Goal: Information Seeking & Learning: Learn about a topic

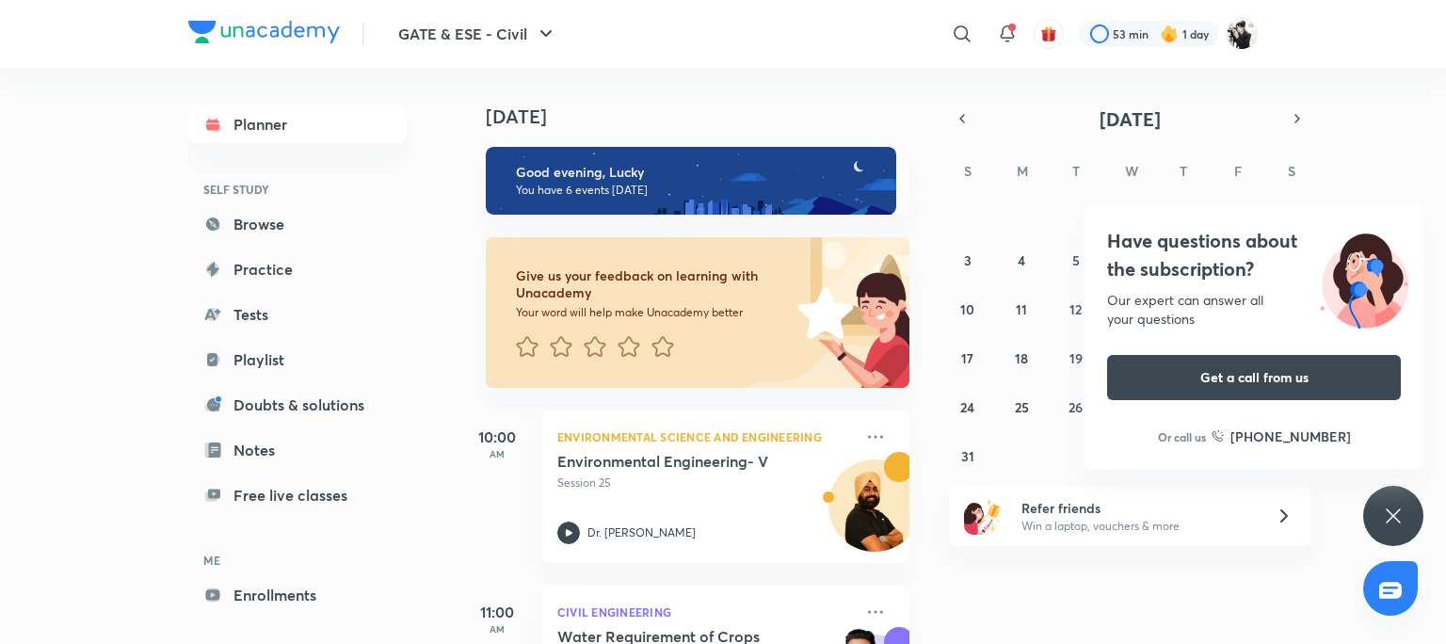
click at [1380, 499] on div "Have questions about the subscription? Our expert can answer all your questions…" at bounding box center [1393, 516] width 60 height 60
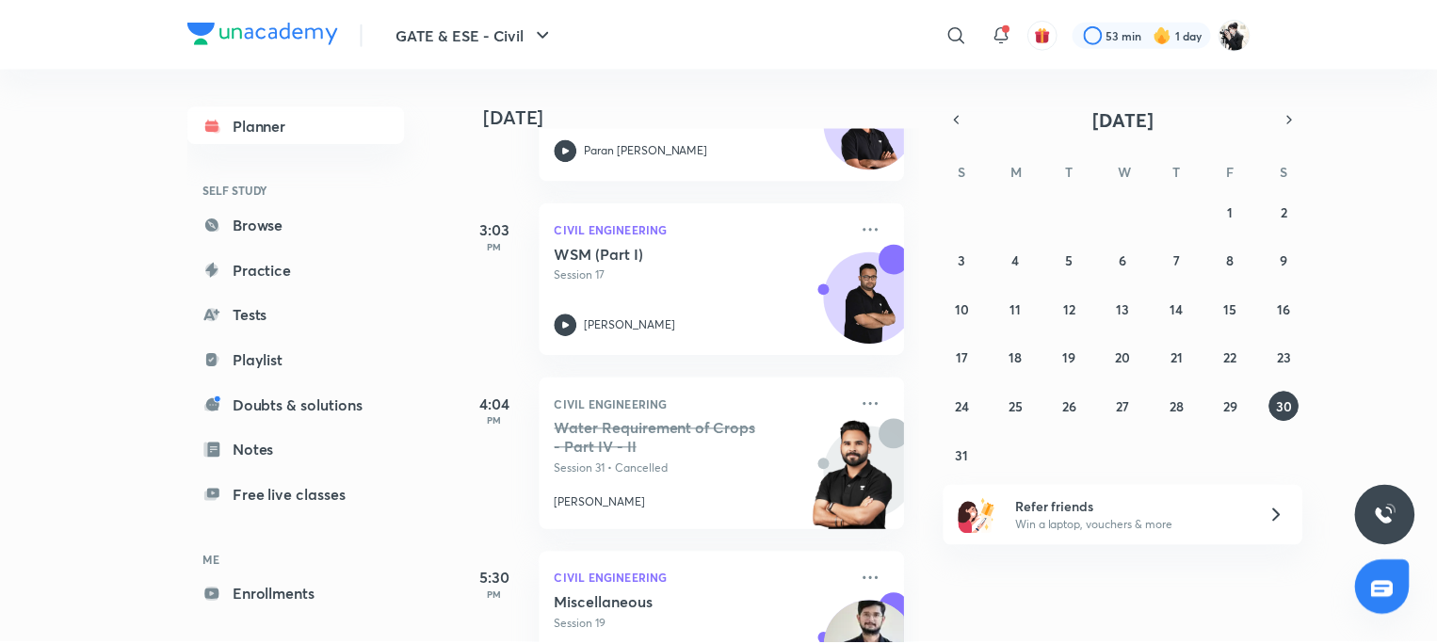
scroll to position [824, 0]
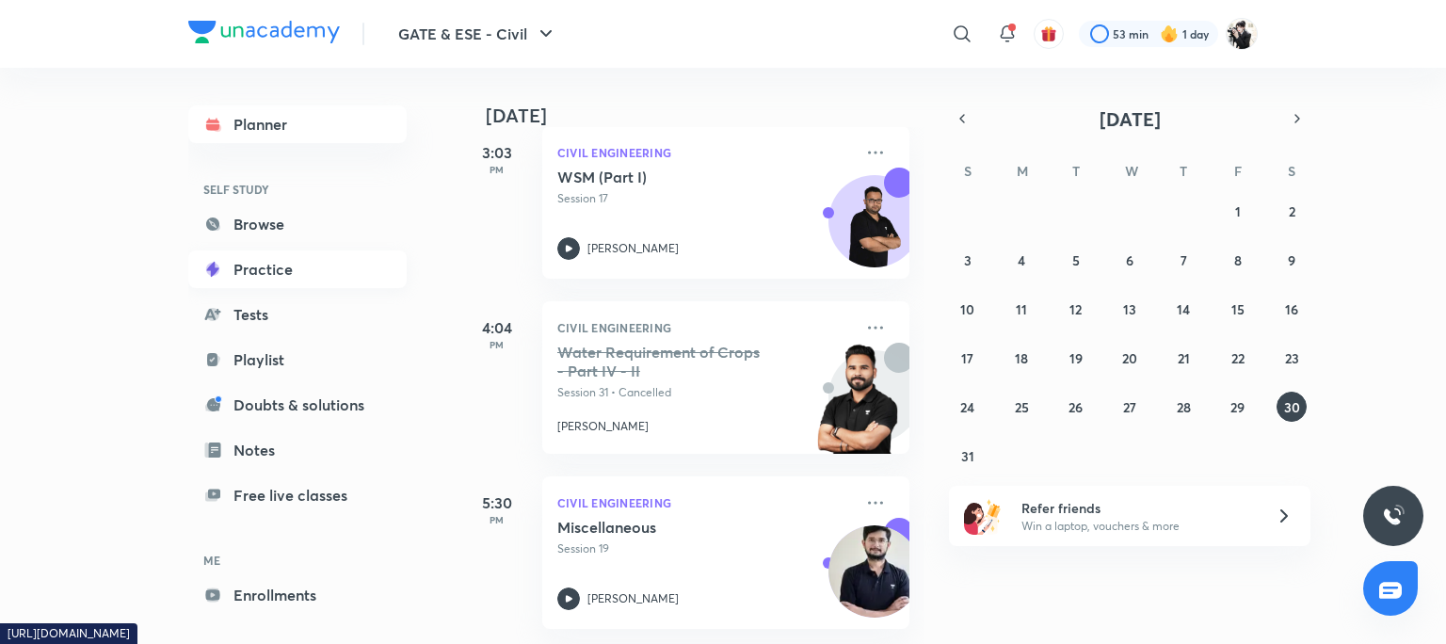
click at [246, 264] on link "Practice" at bounding box center [297, 269] width 218 height 38
click at [264, 230] on link "Browse" at bounding box center [297, 224] width 218 height 38
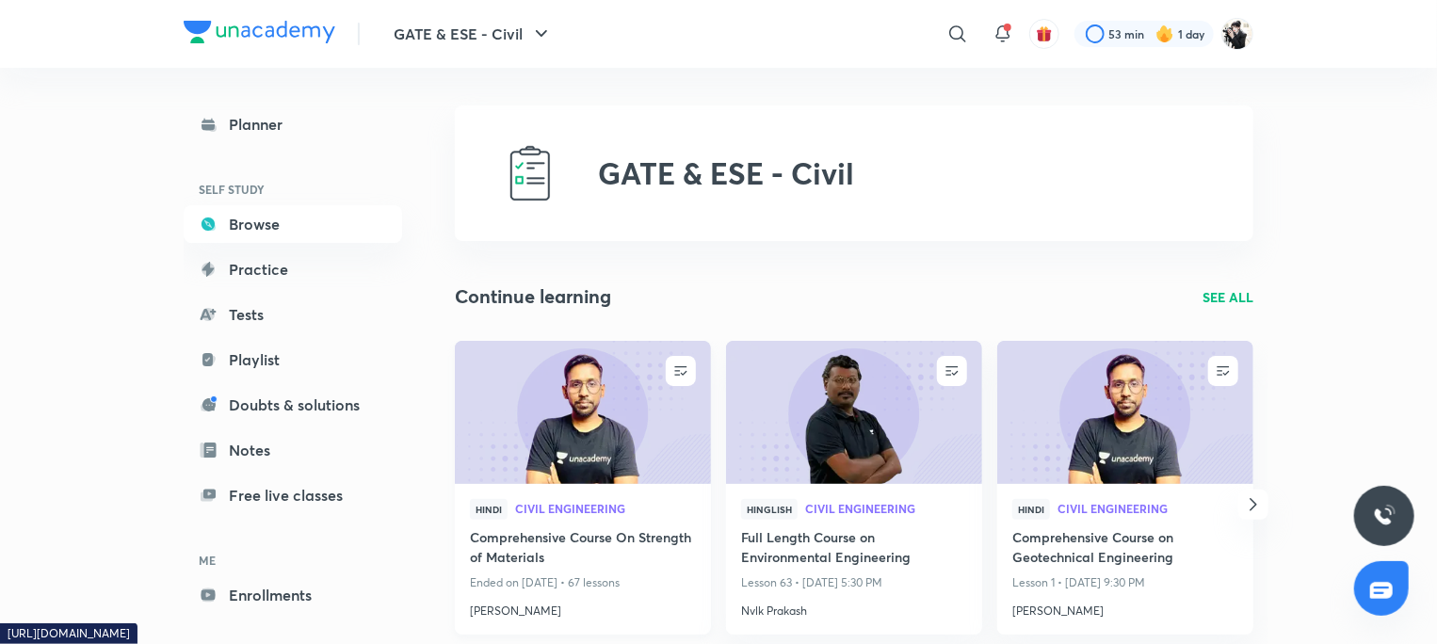
click at [607, 534] on h4 "Comprehensive Course On Strength of Materials" at bounding box center [583, 548] width 226 height 43
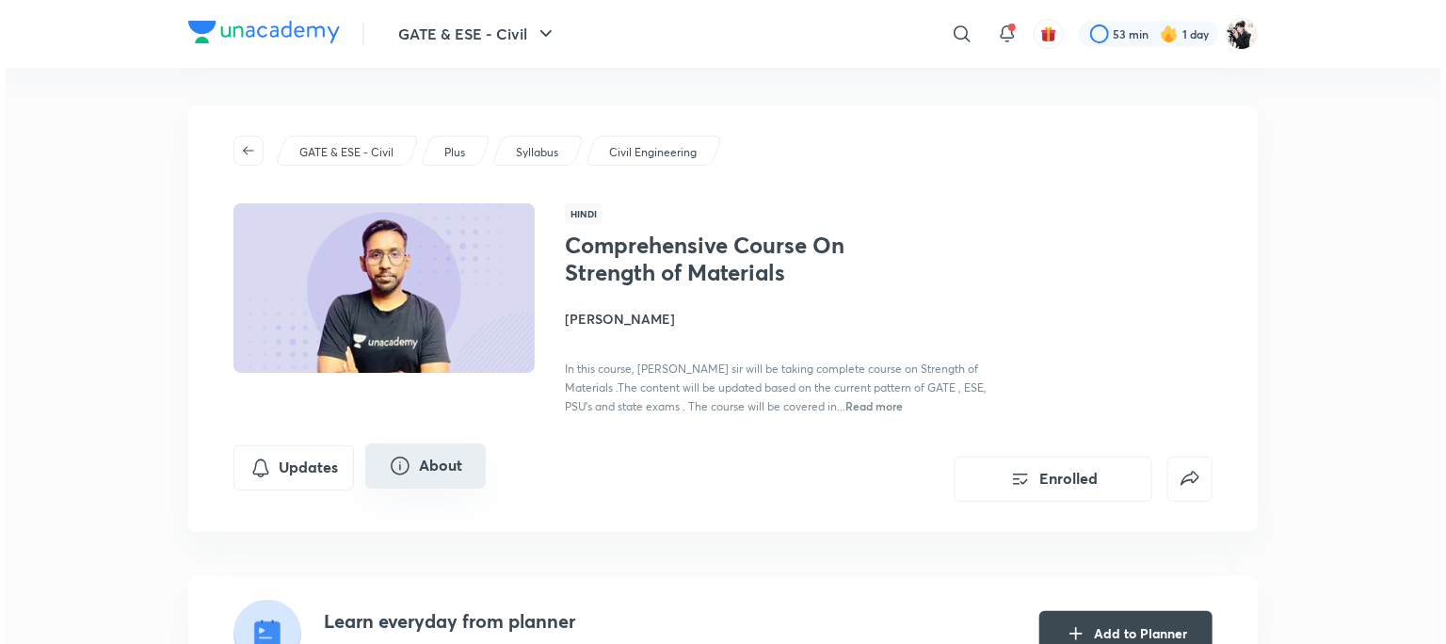
scroll to position [188, 0]
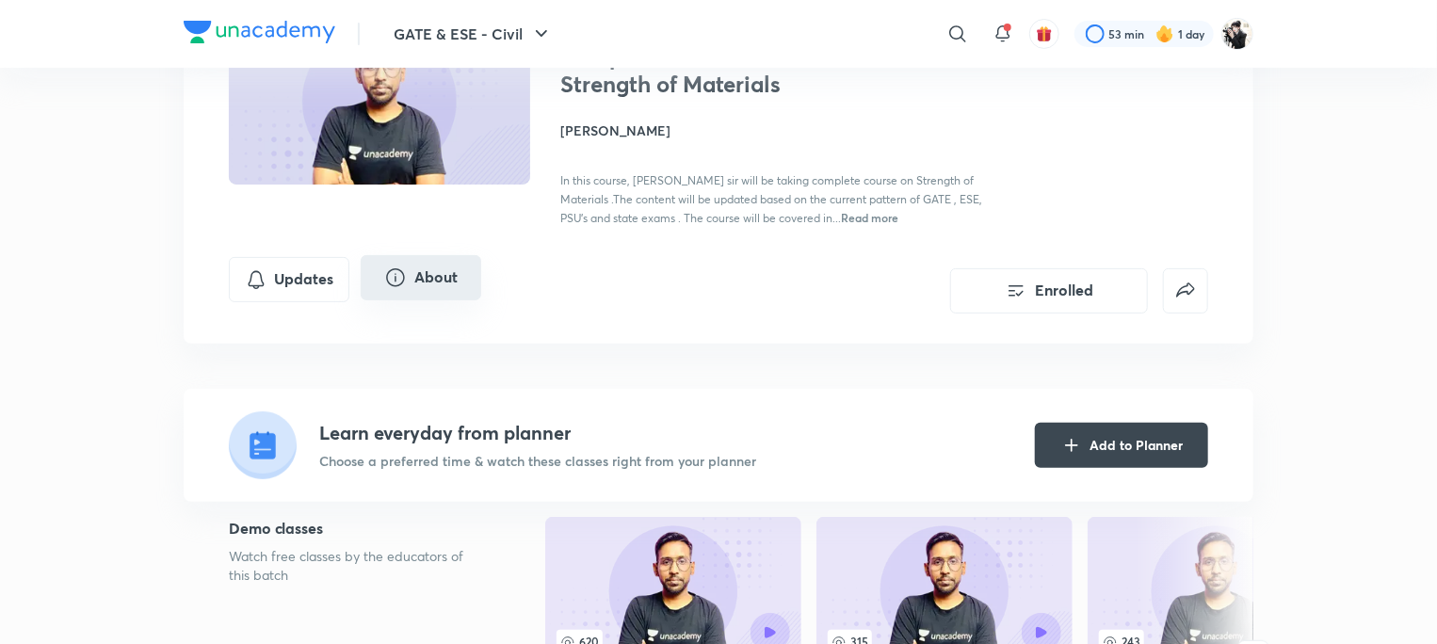
click at [445, 278] on button "About" at bounding box center [421, 277] width 121 height 45
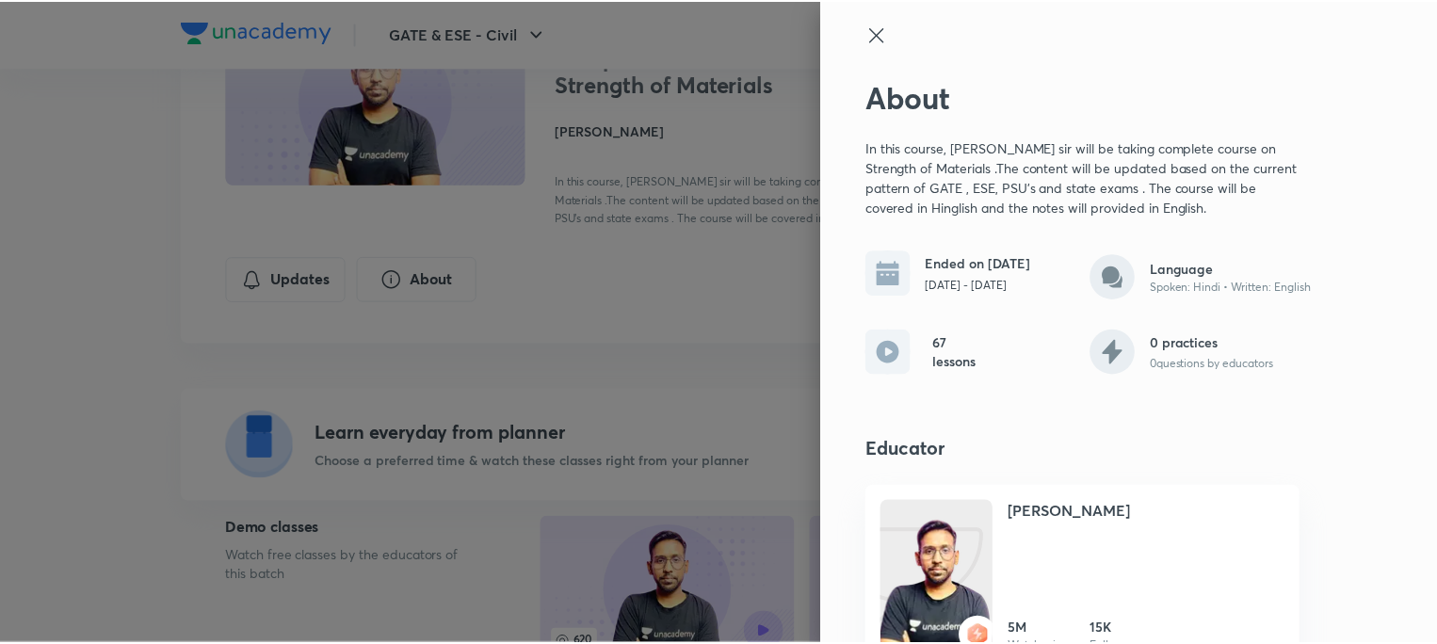
scroll to position [38, 0]
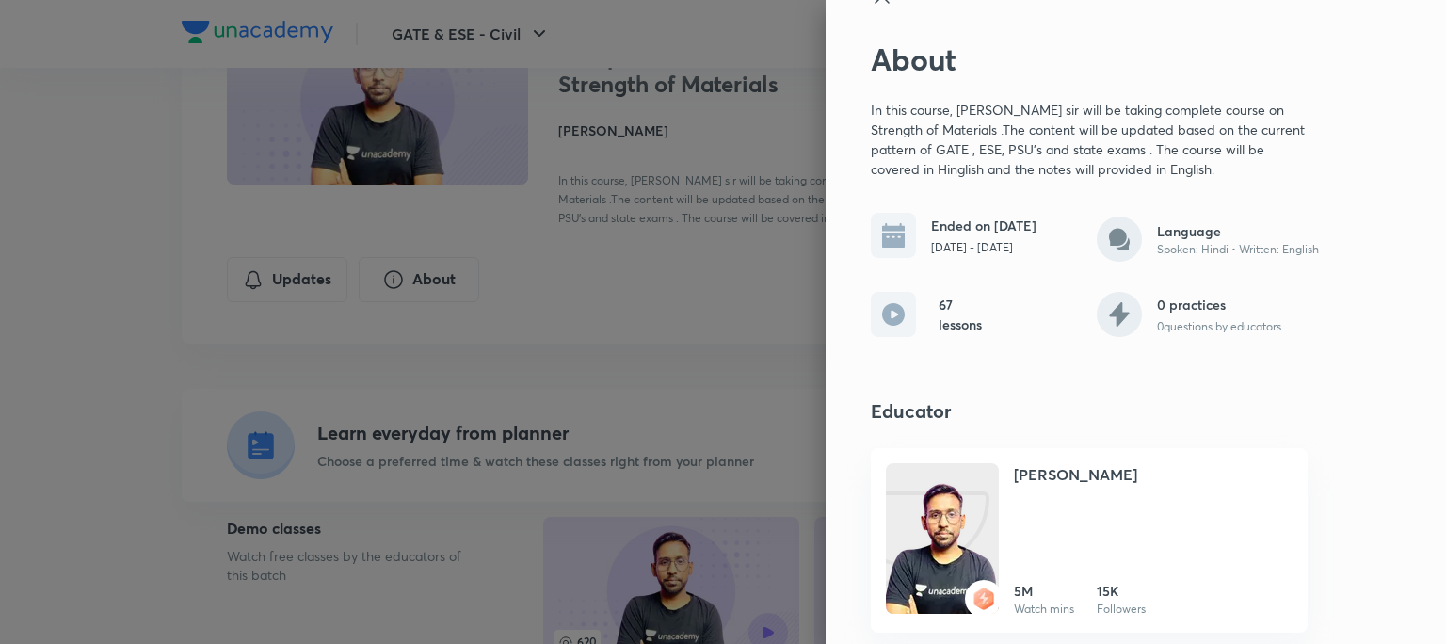
click at [734, 52] on div at bounding box center [723, 322] width 1446 height 644
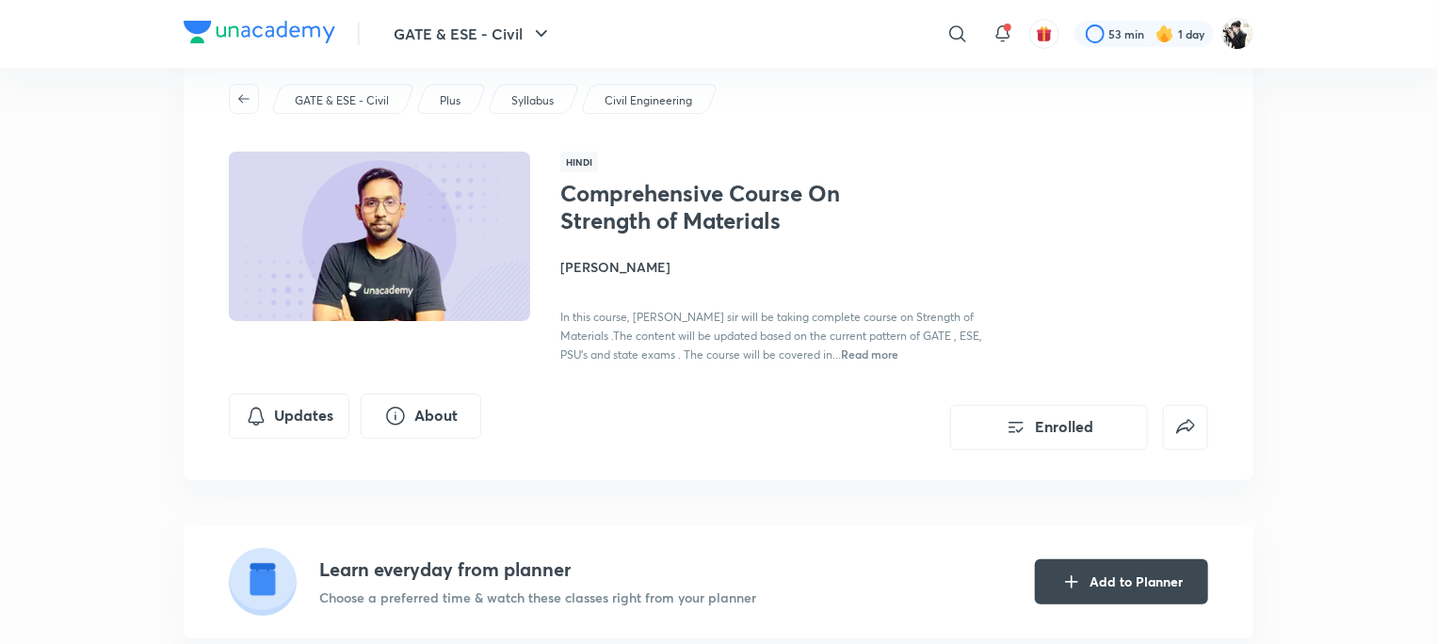
scroll to position [0, 0]
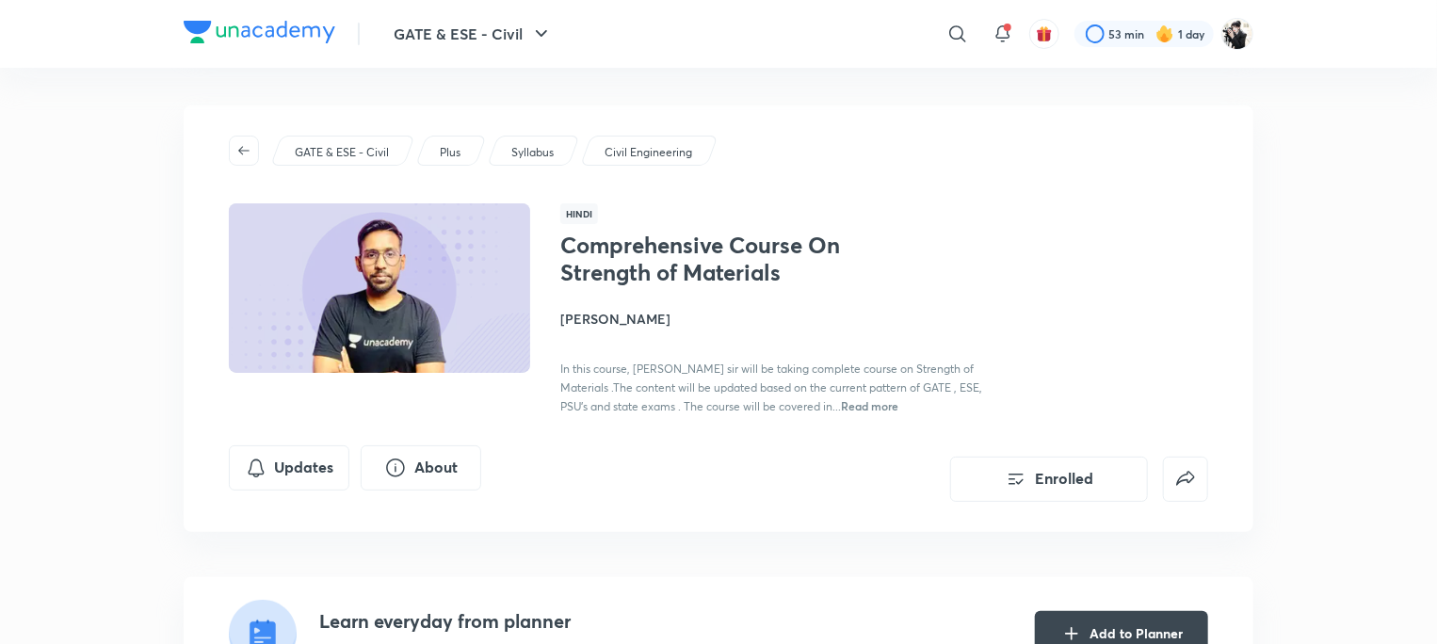
click at [633, 316] on h4 "[PERSON_NAME]" at bounding box center [771, 319] width 422 height 20
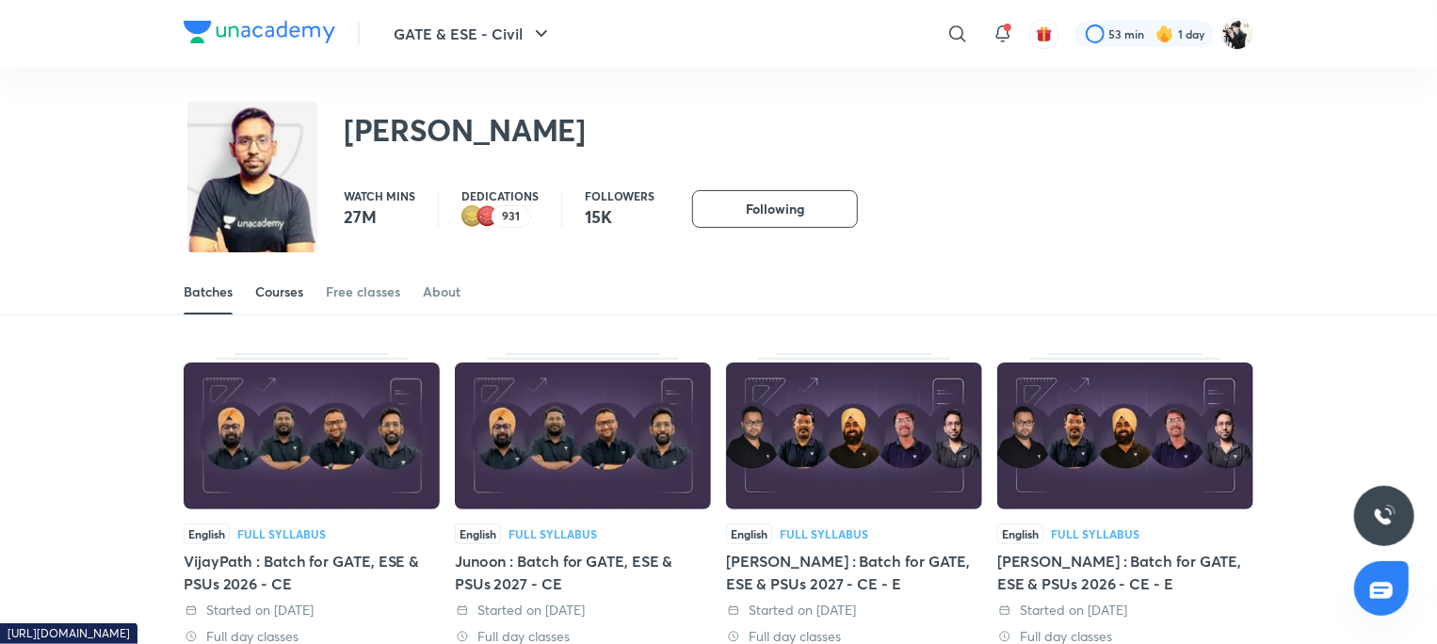
click at [257, 284] on div "Courses" at bounding box center [279, 291] width 48 height 19
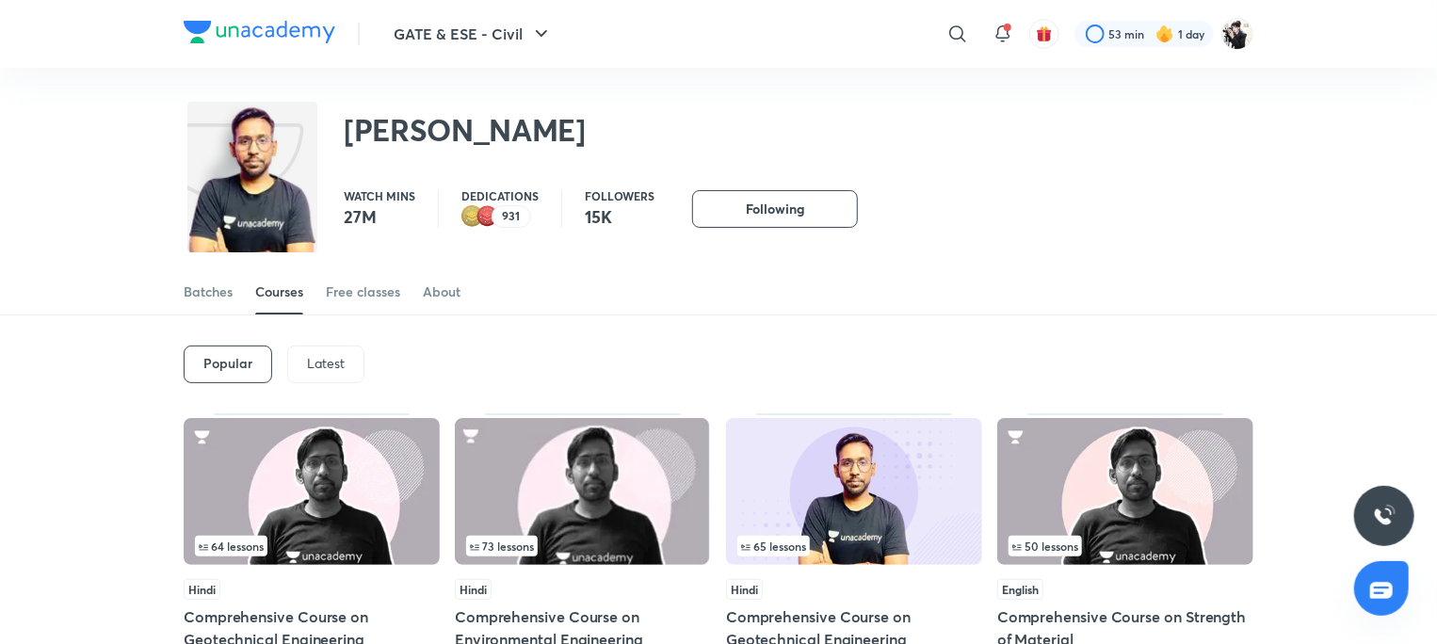
click at [330, 362] on p "Latest" at bounding box center [326, 363] width 38 height 15
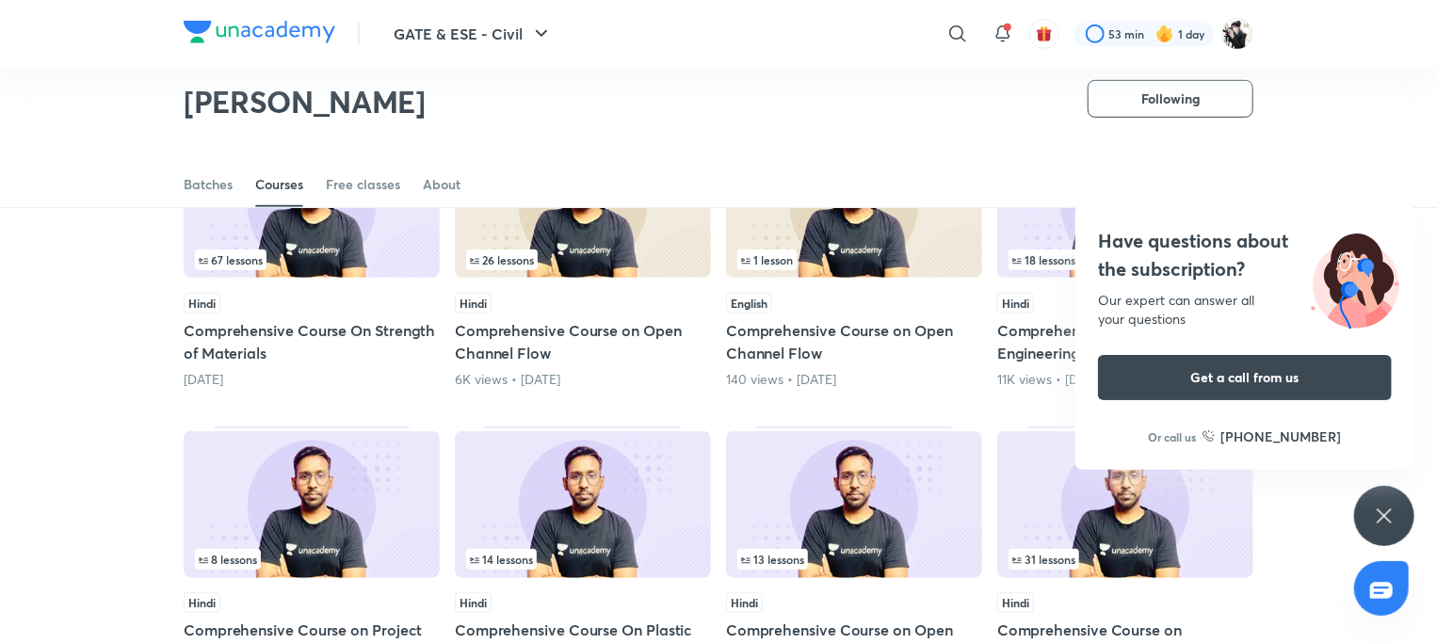
scroll to position [907, 0]
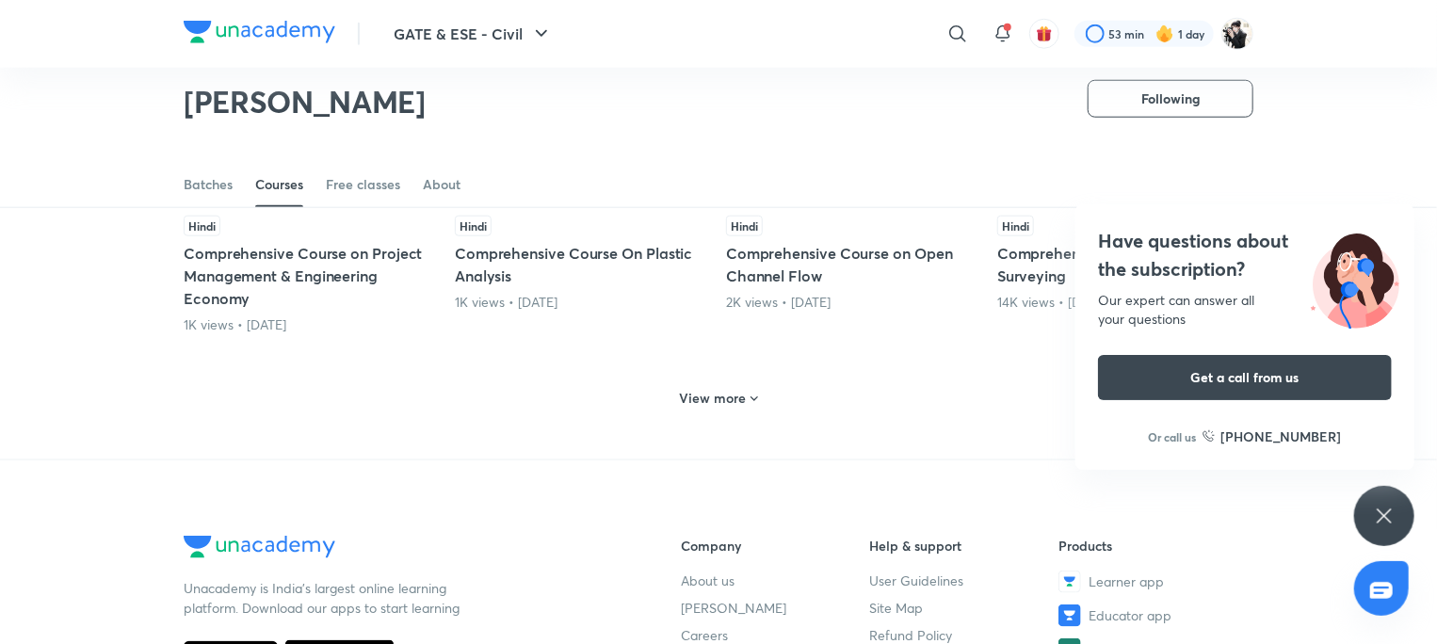
click at [1381, 540] on div "Have questions about the subscription? Our expert can answer all your questions…" at bounding box center [1384, 516] width 60 height 60
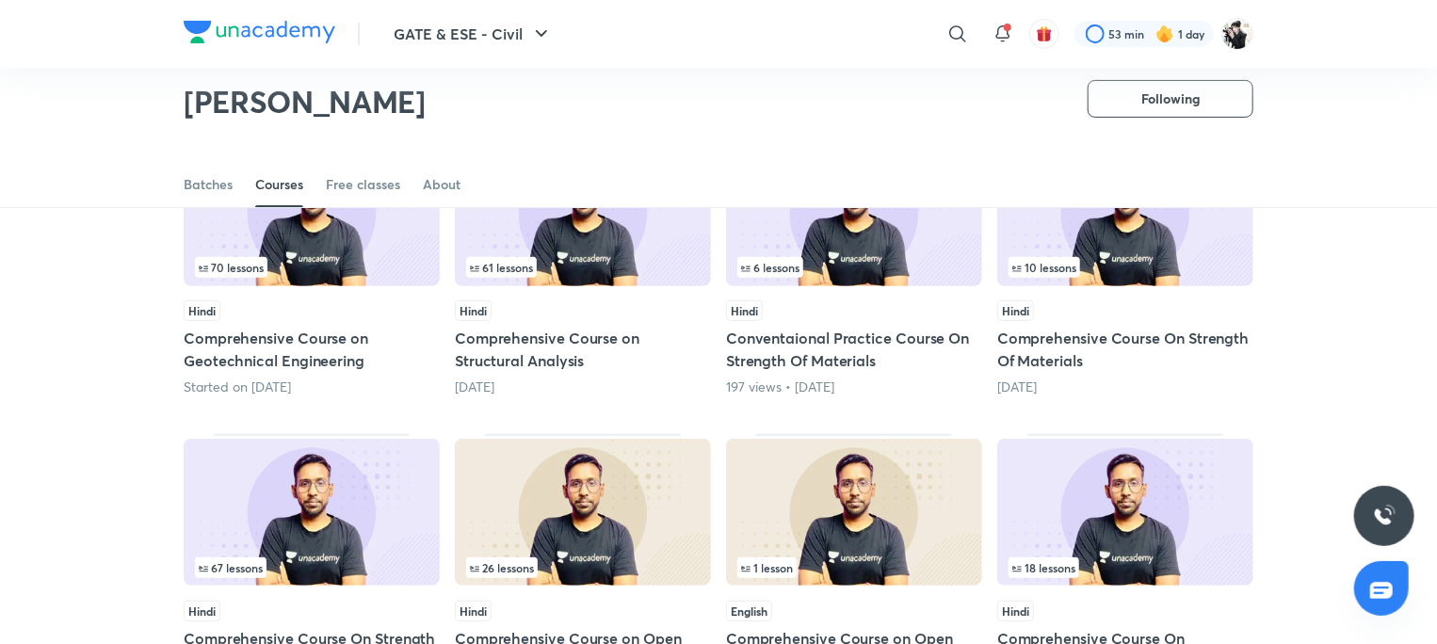
scroll to position [0, 0]
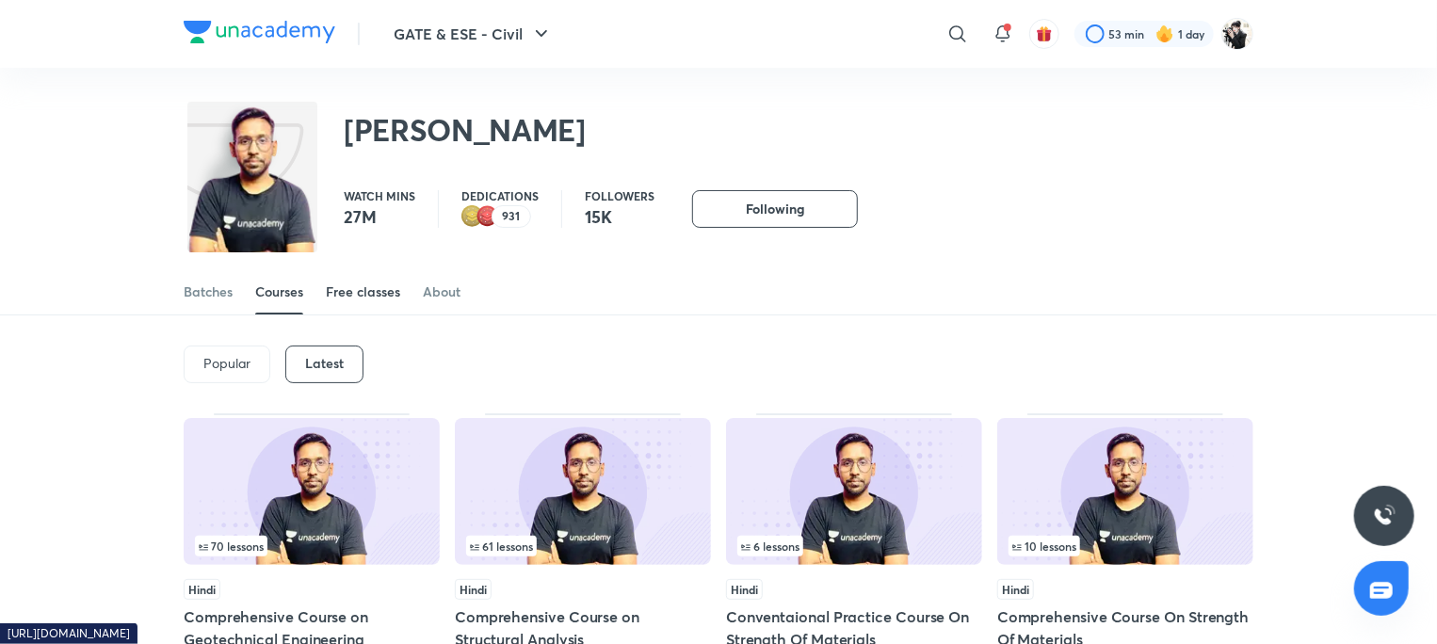
click at [362, 292] on div "Free classes" at bounding box center [363, 291] width 74 height 19
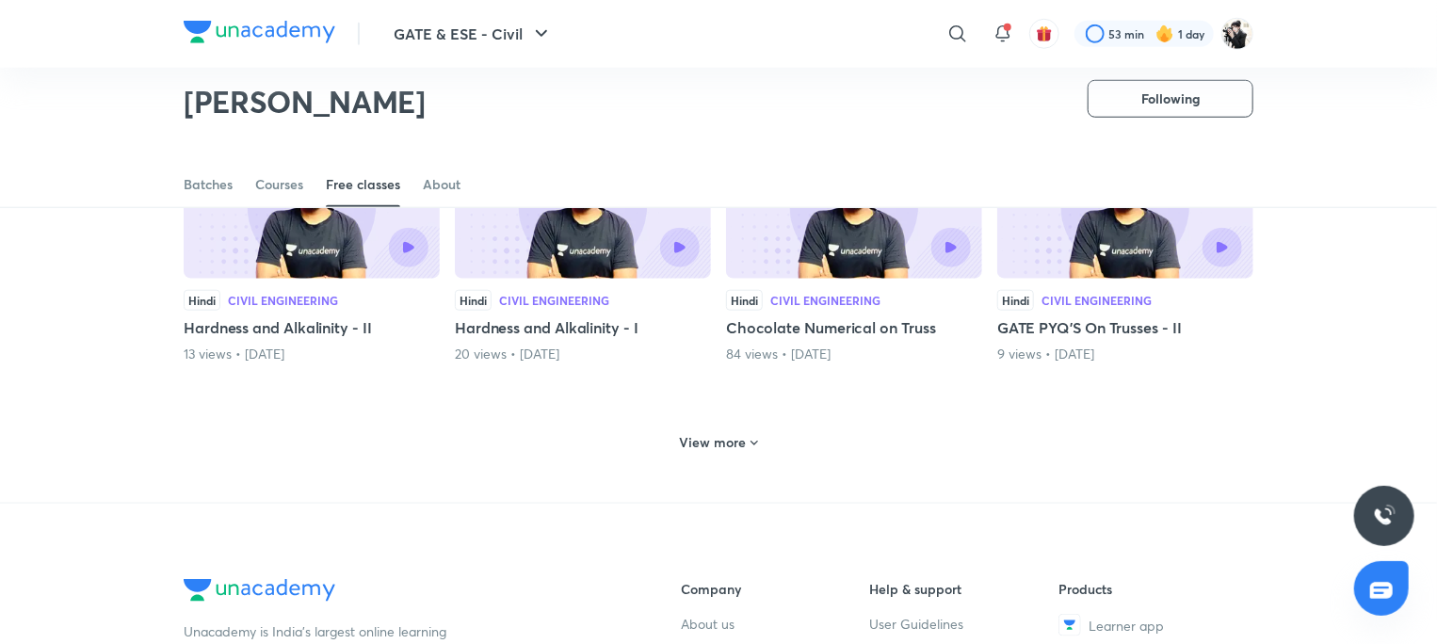
scroll to position [821, 0]
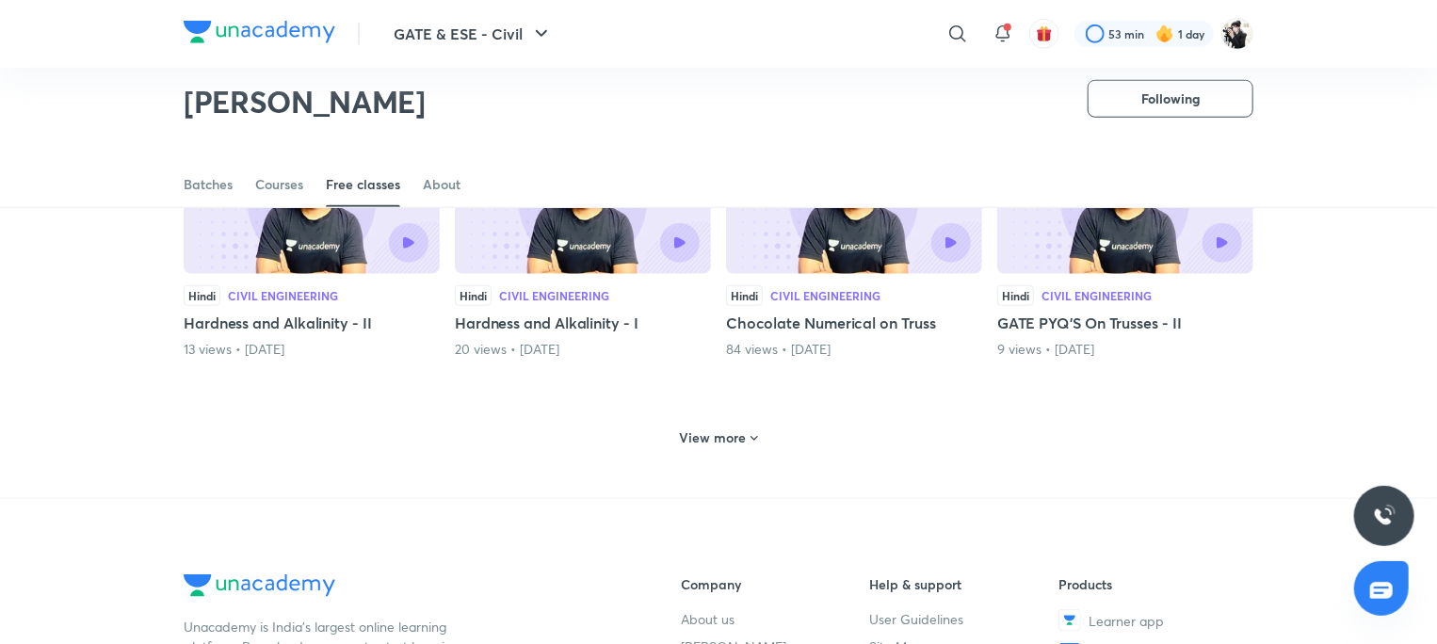
click at [728, 433] on h6 "View more" at bounding box center [713, 437] width 67 height 19
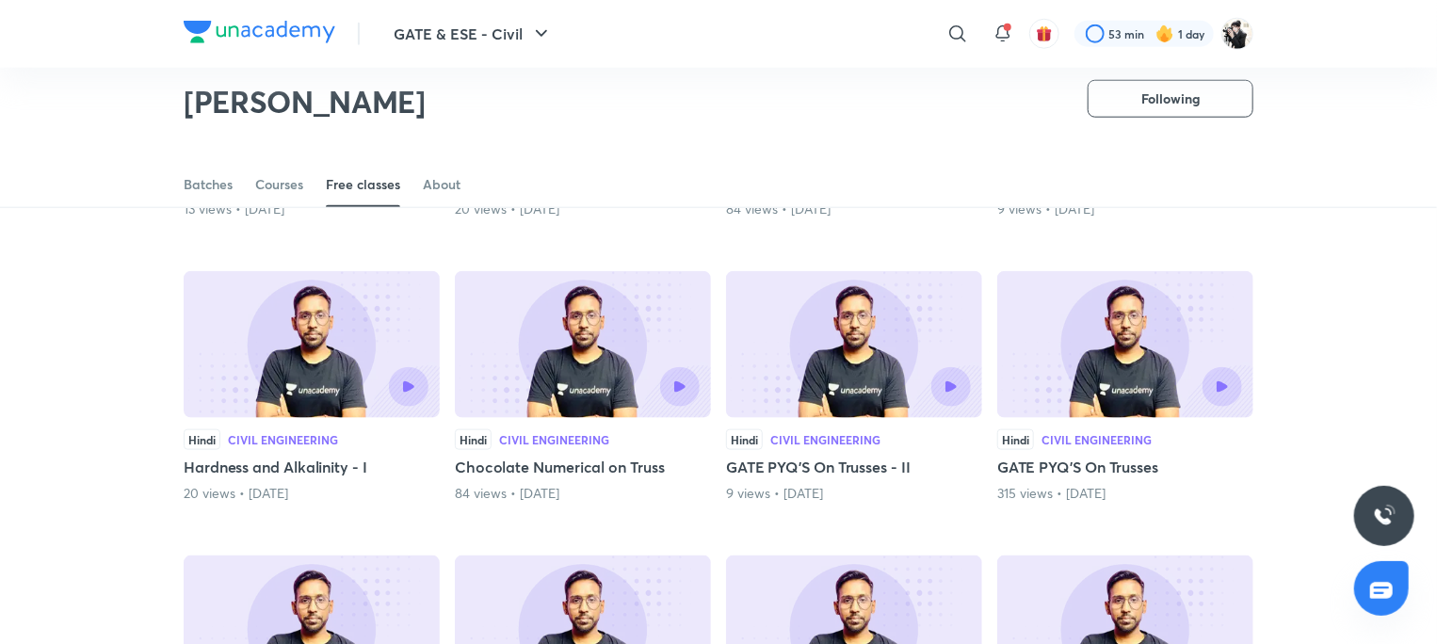
scroll to position [1009, 0]
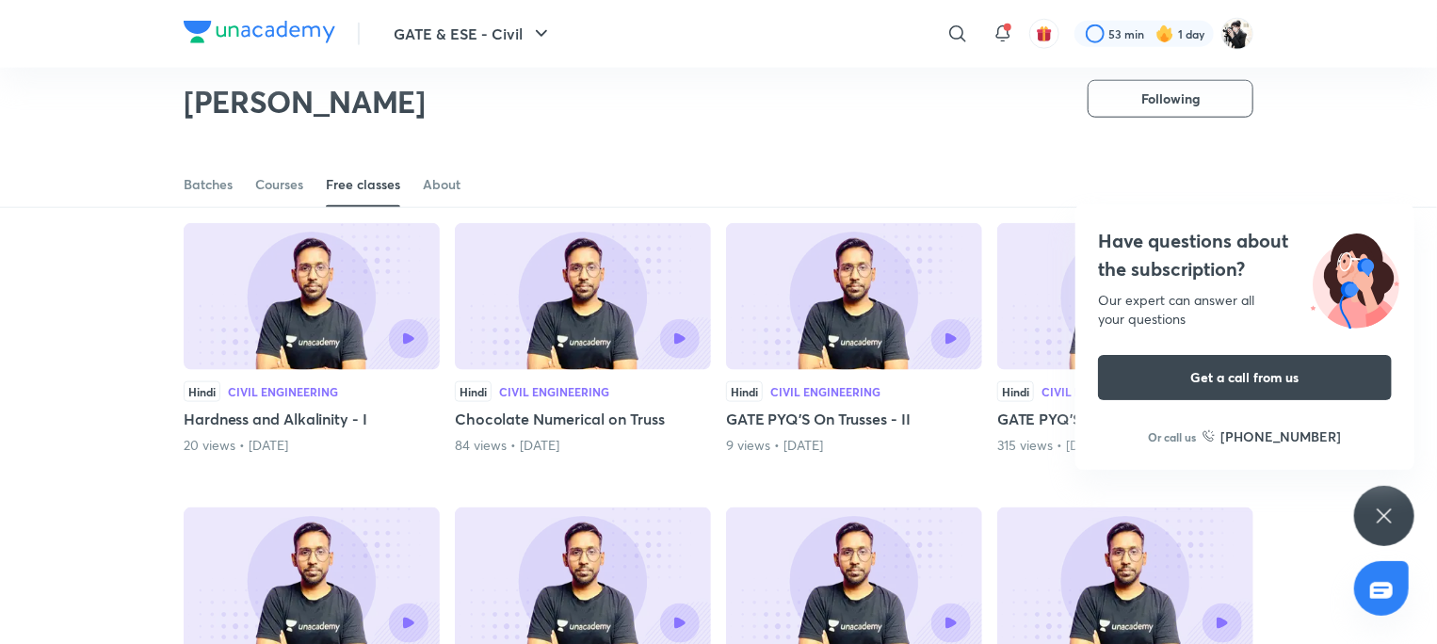
click at [1394, 501] on div "Have questions about the subscription? Our expert can answer all your questions…" at bounding box center [1384, 516] width 60 height 60
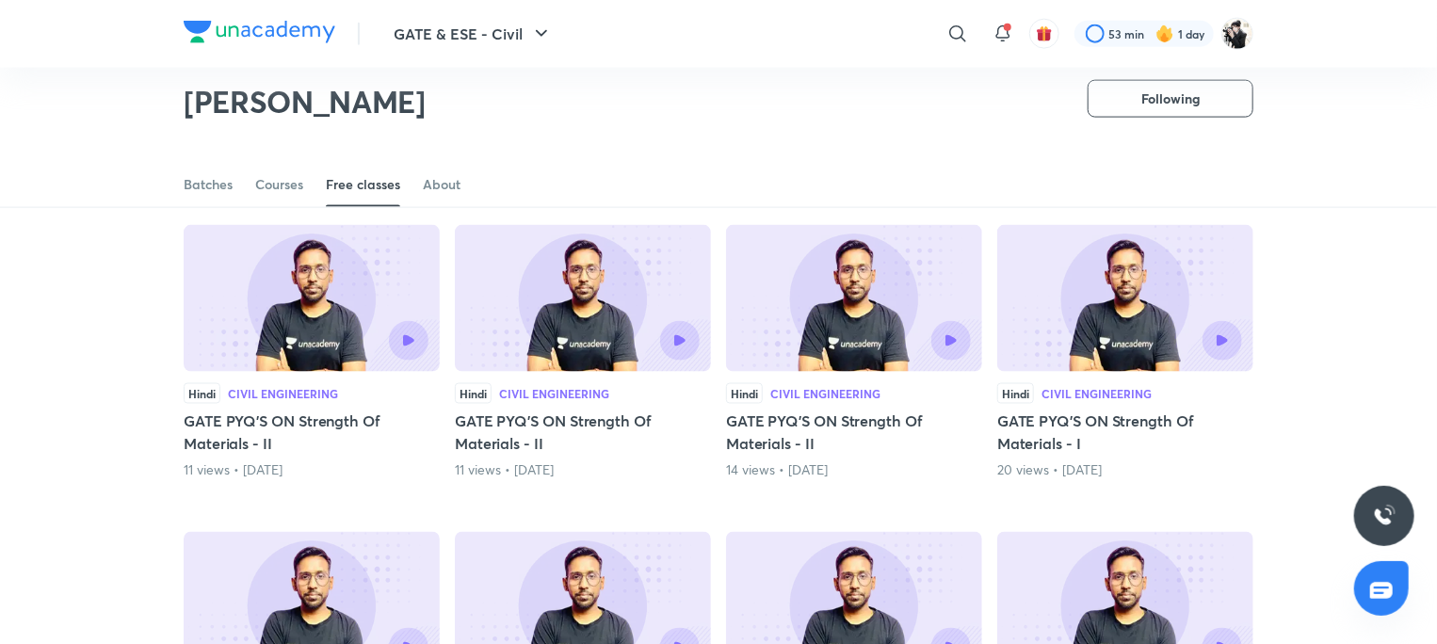
scroll to position [1386, 0]
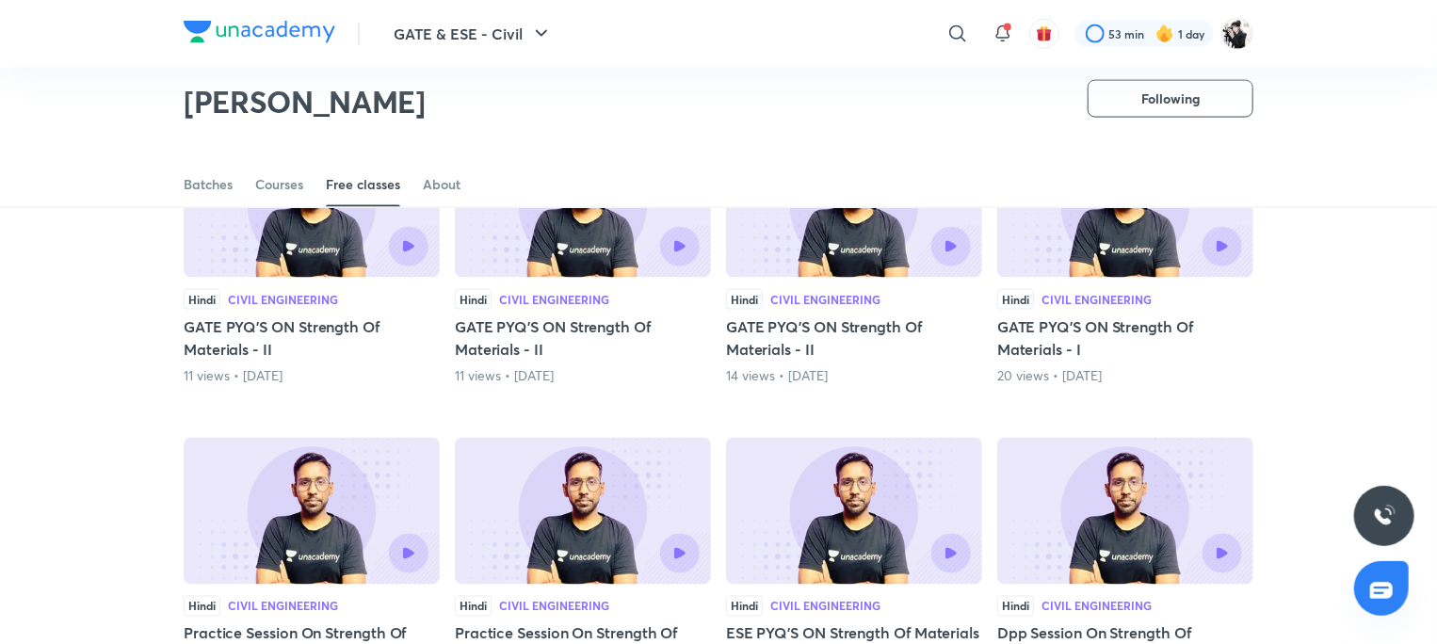
click at [1101, 329] on h5 "GATE PYQ'S ON Strength Of Materials - I" at bounding box center [1125, 337] width 256 height 45
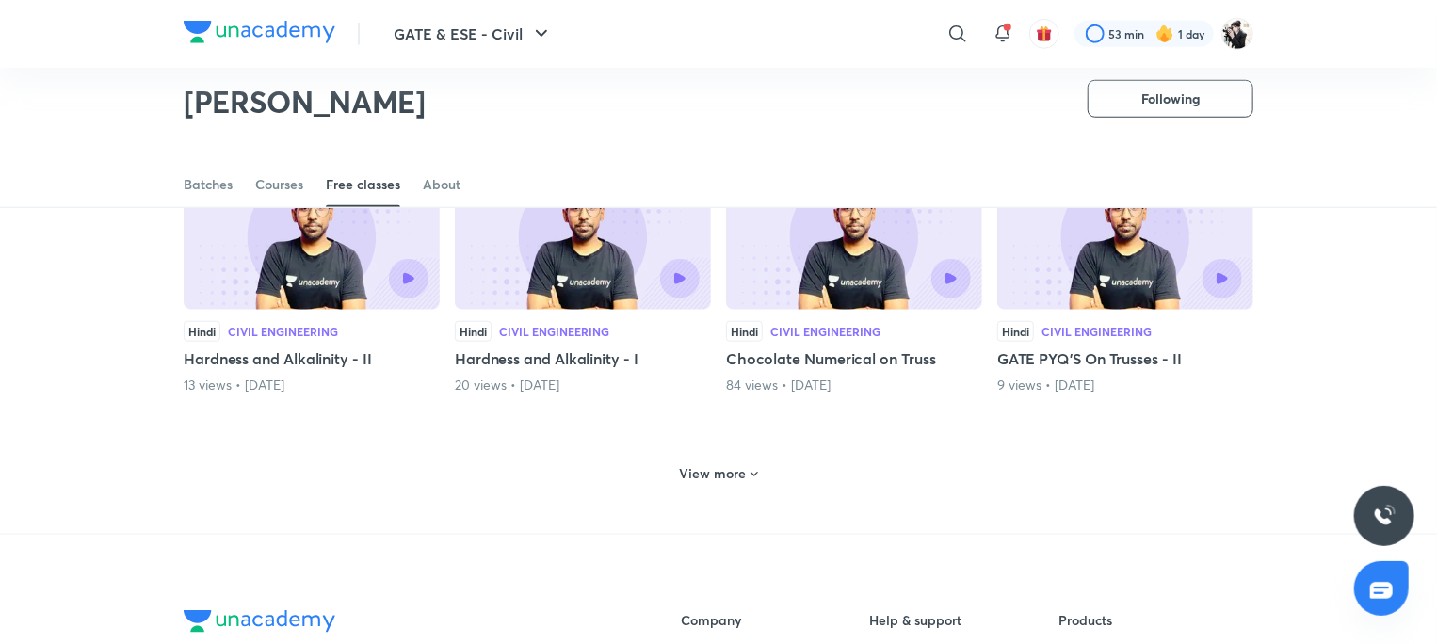
scroll to position [740, 0]
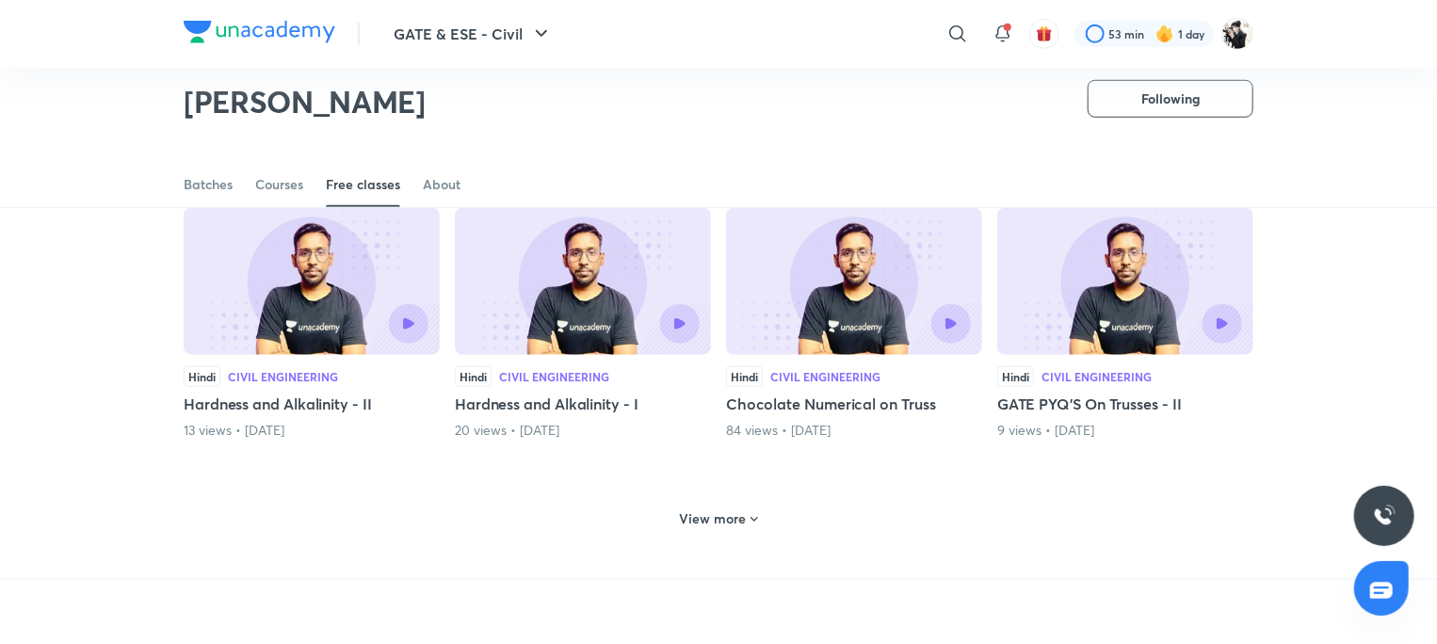
click at [720, 509] on h6 "View more" at bounding box center [713, 518] width 67 height 19
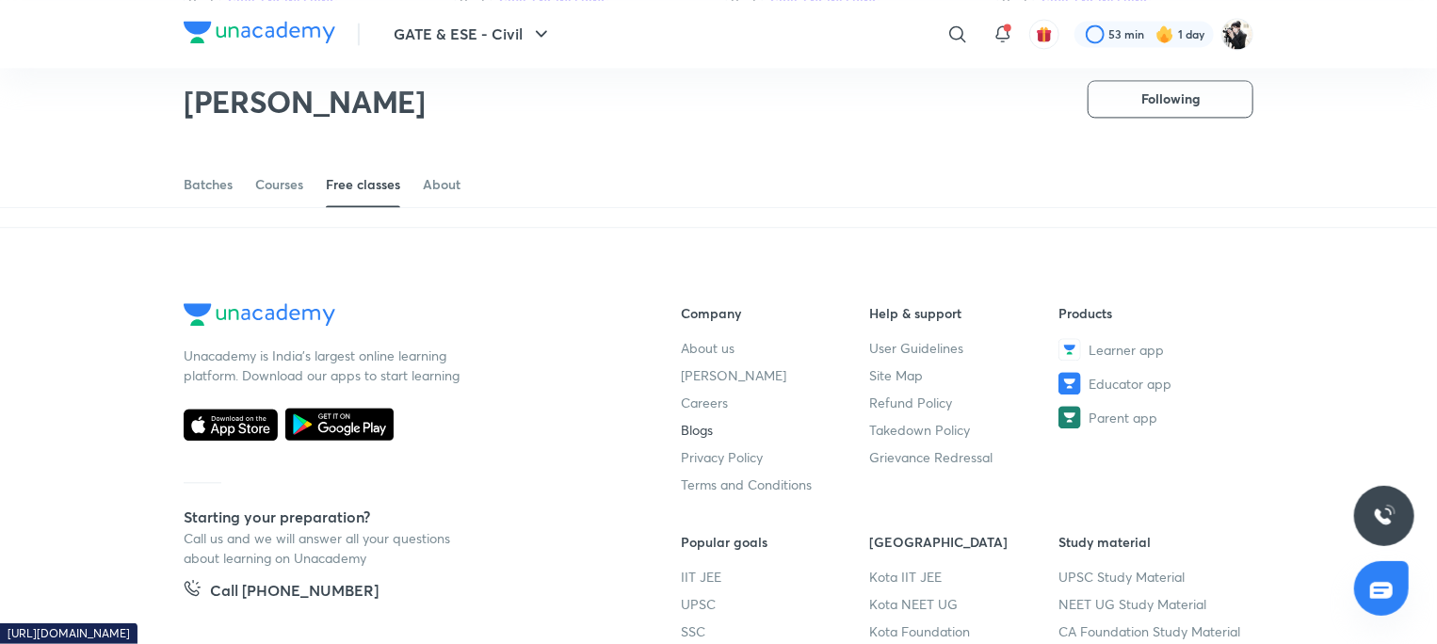
scroll to position [1870, 0]
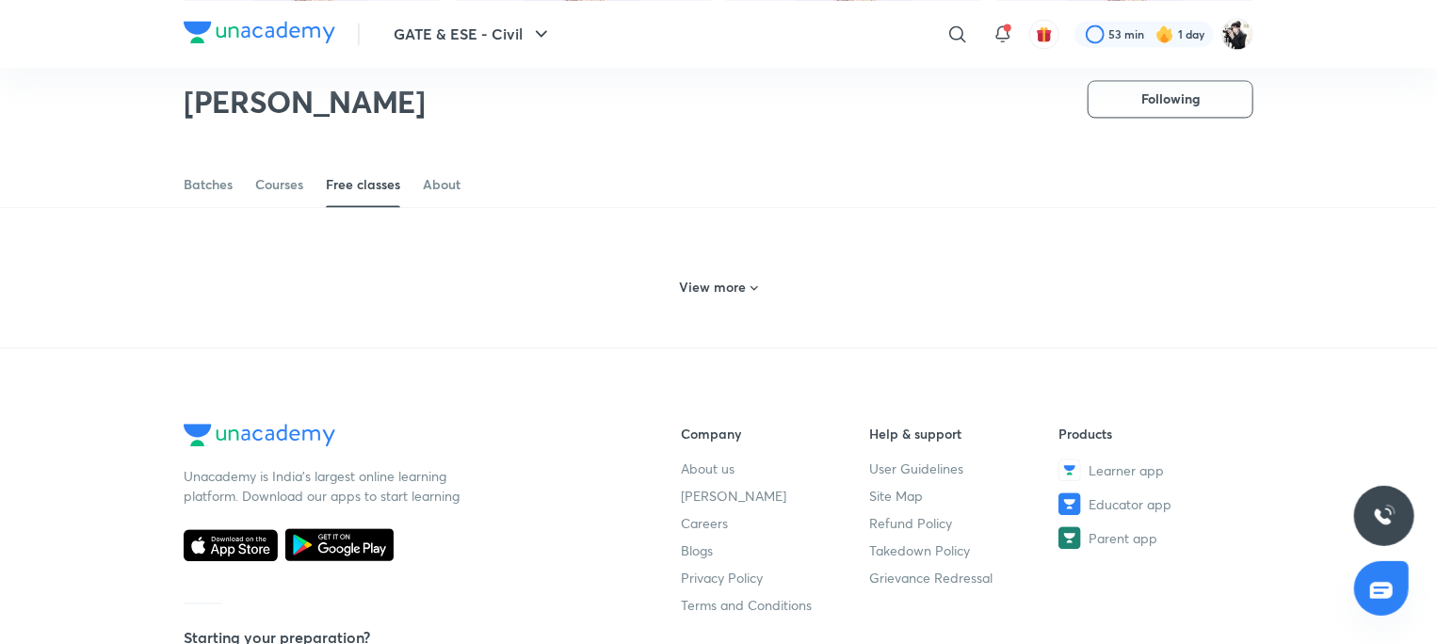
click at [743, 292] on h6 "View more" at bounding box center [713, 287] width 67 height 19
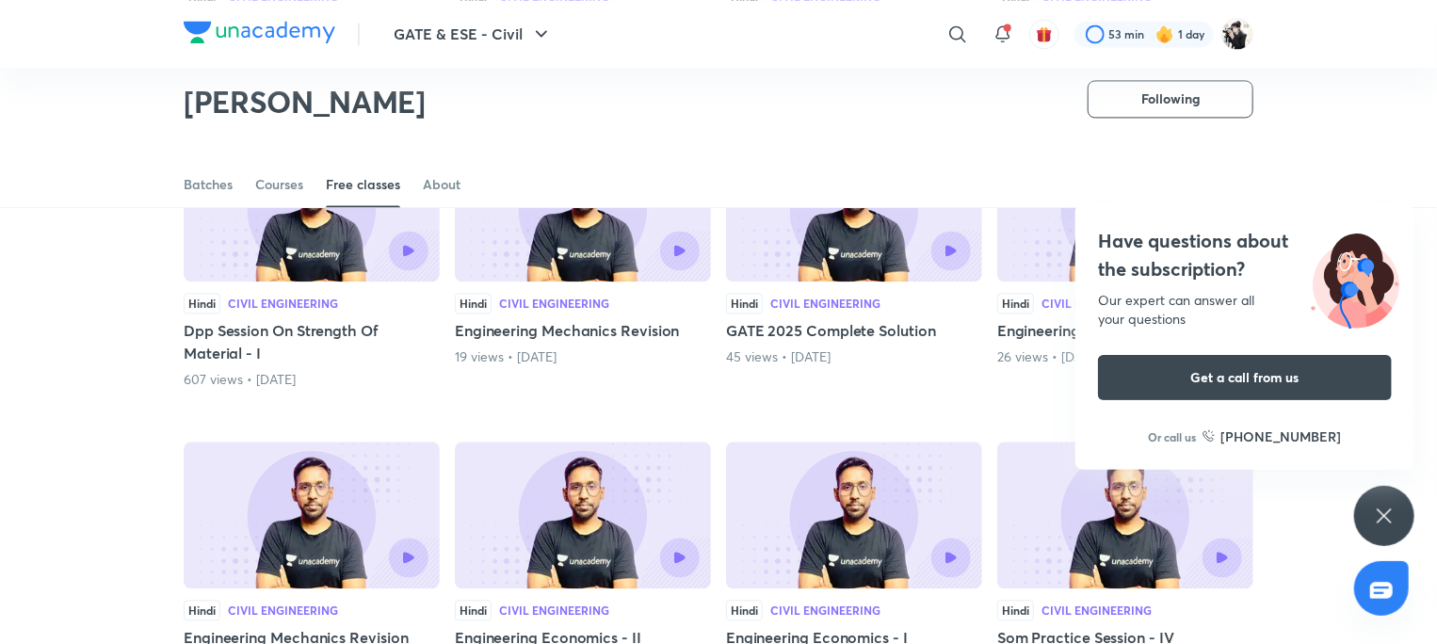
scroll to position [1964, 0]
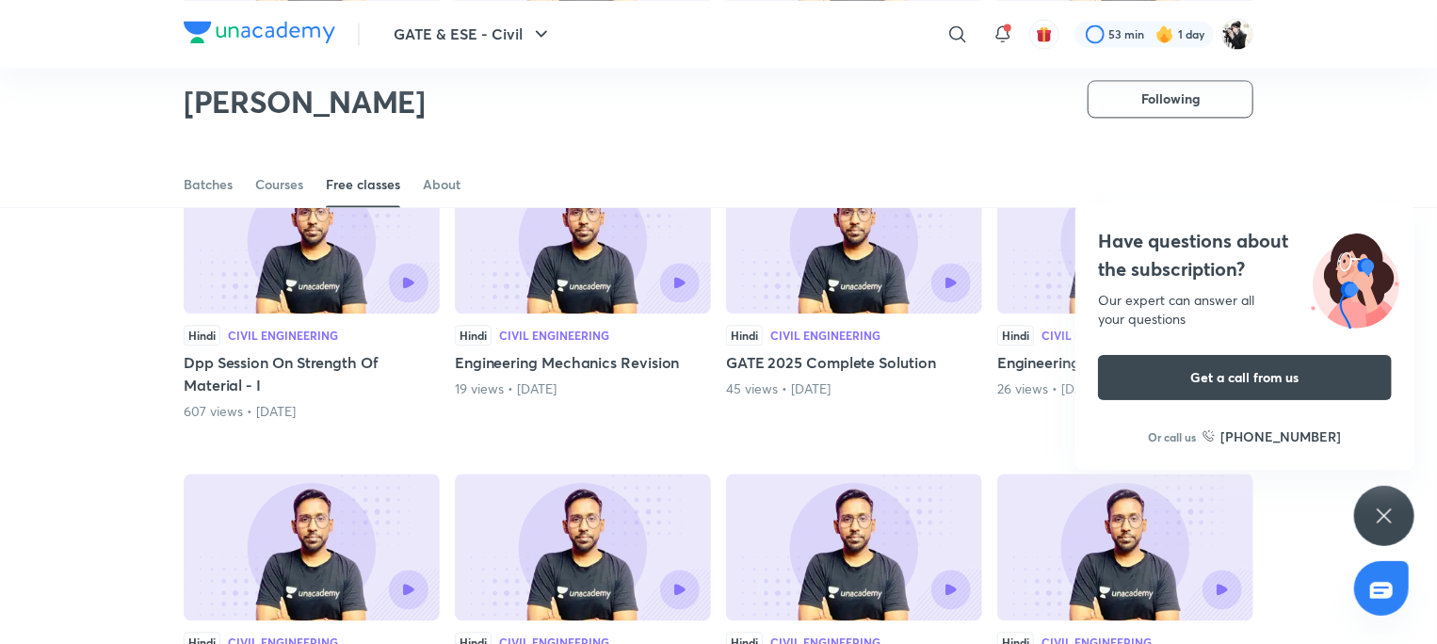
click at [1375, 520] on icon at bounding box center [1384, 516] width 23 height 23
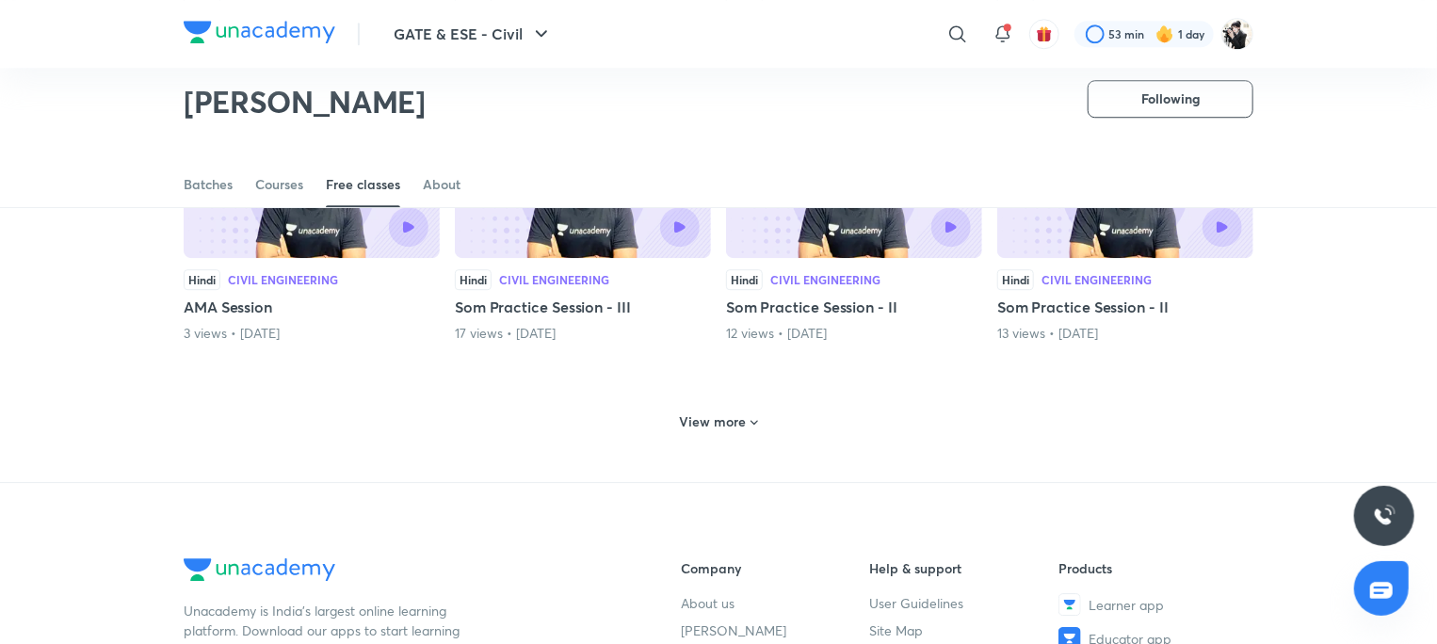
scroll to position [2623, 0]
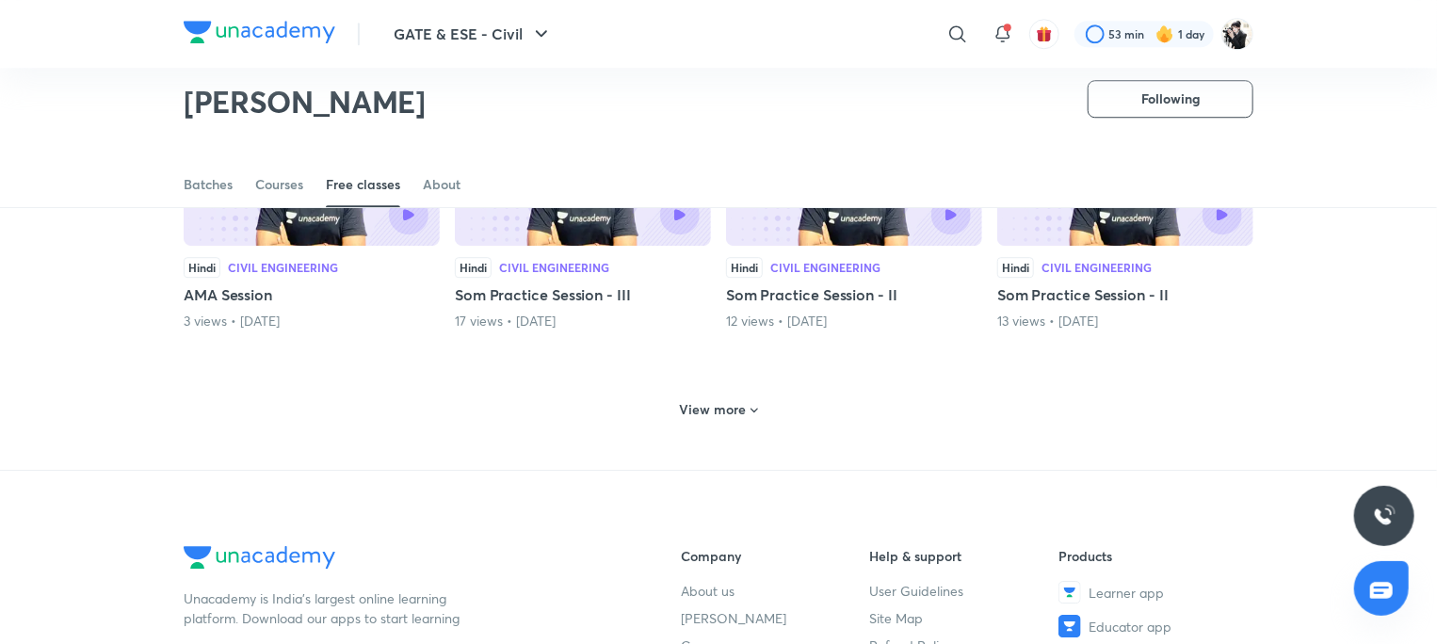
click at [723, 400] on h6 "View more" at bounding box center [713, 409] width 67 height 19
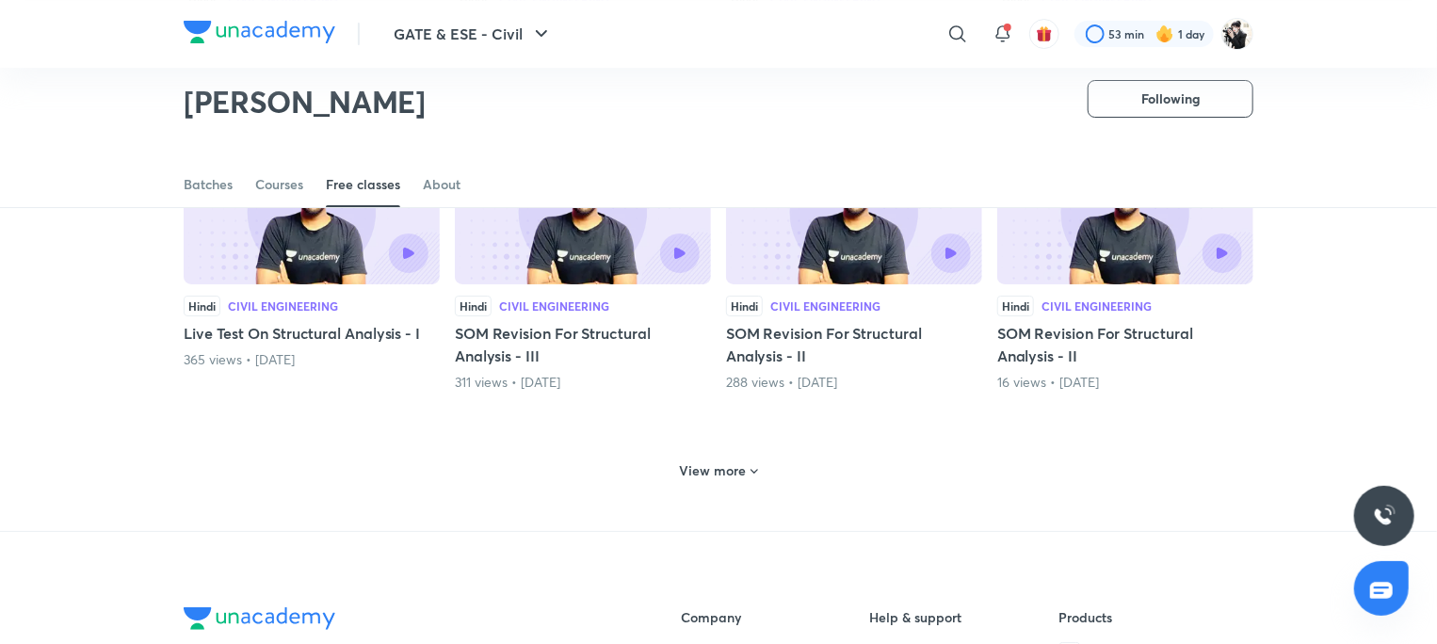
scroll to position [3471, 0]
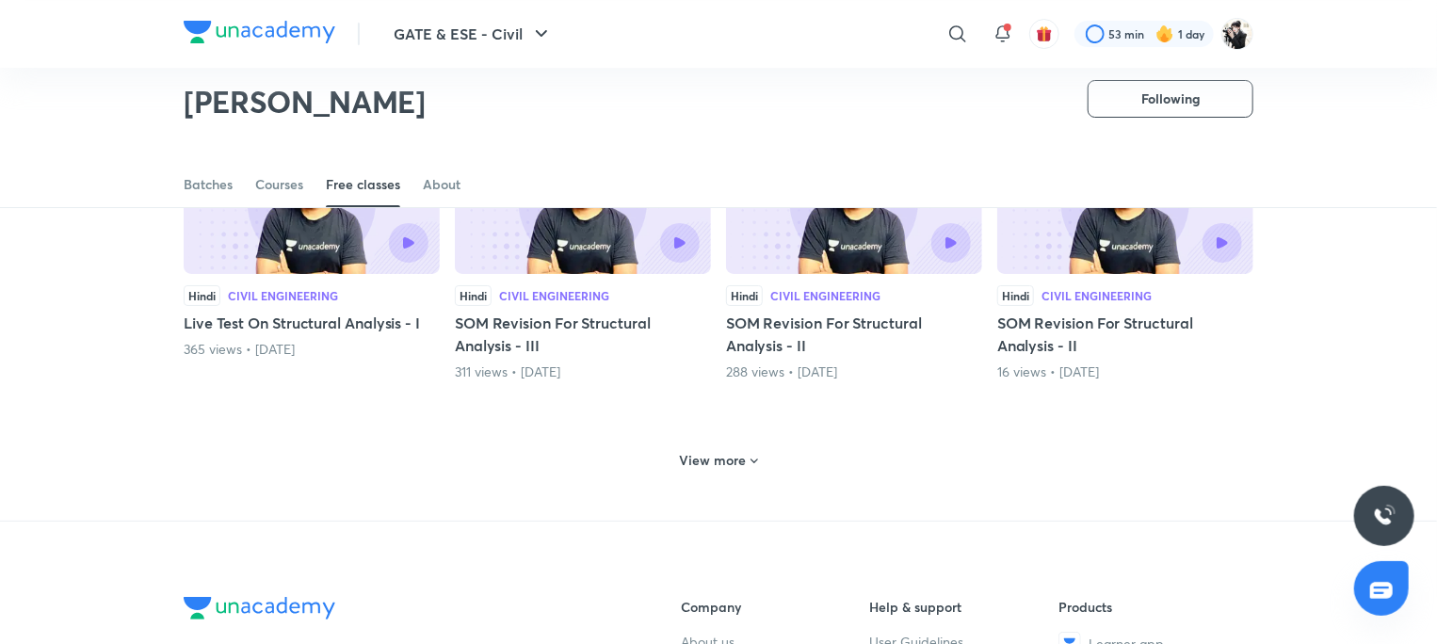
click at [719, 459] on h6 "View more" at bounding box center [713, 460] width 67 height 19
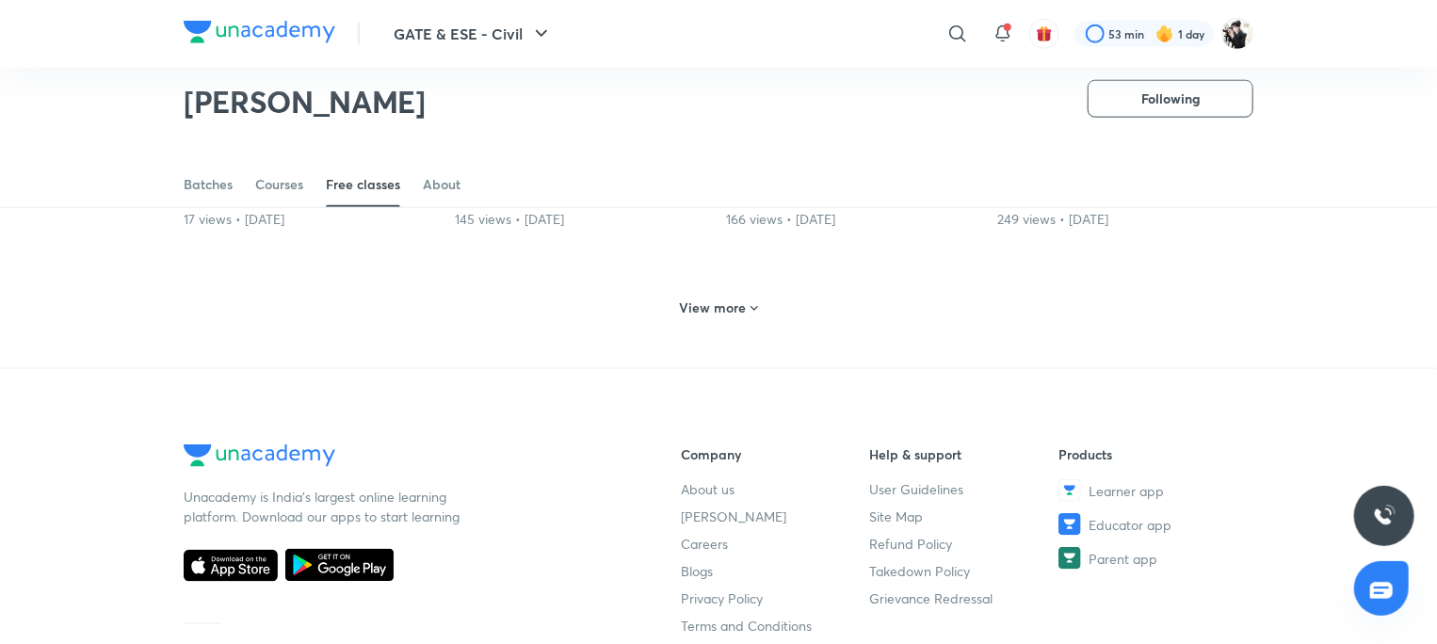
scroll to position [4600, 0]
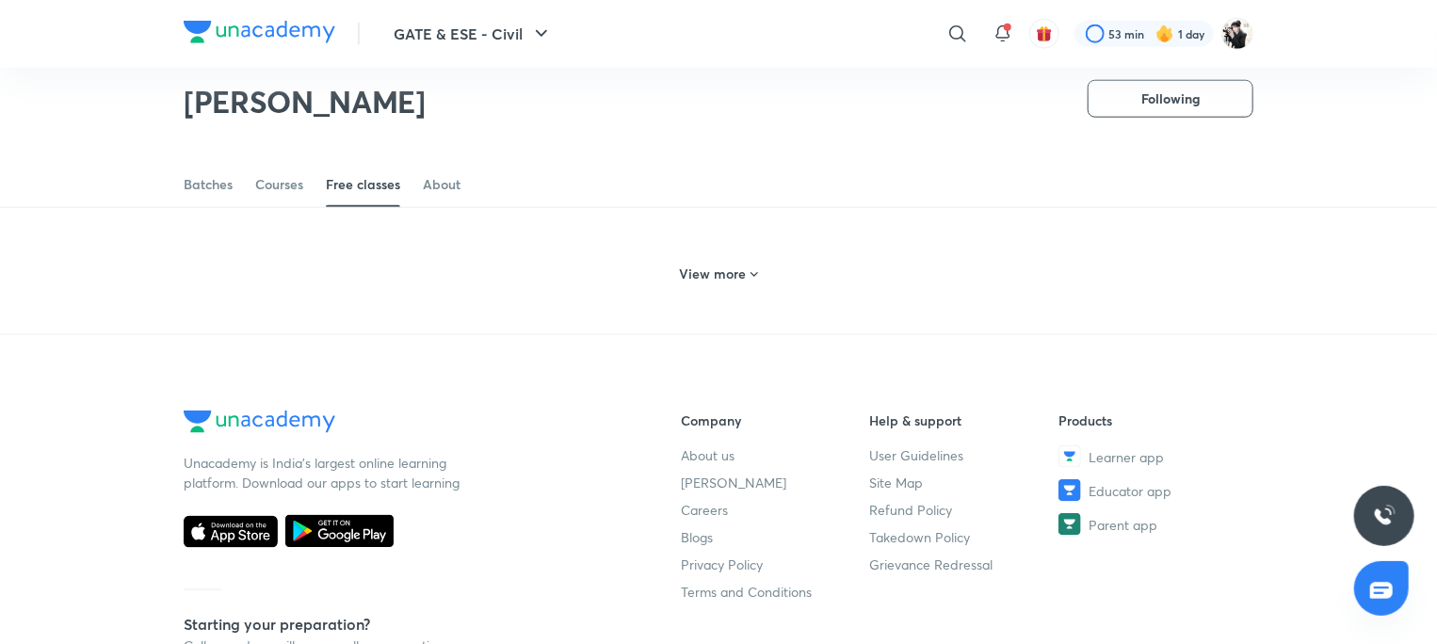
click at [722, 265] on h6 "View more" at bounding box center [713, 274] width 67 height 19
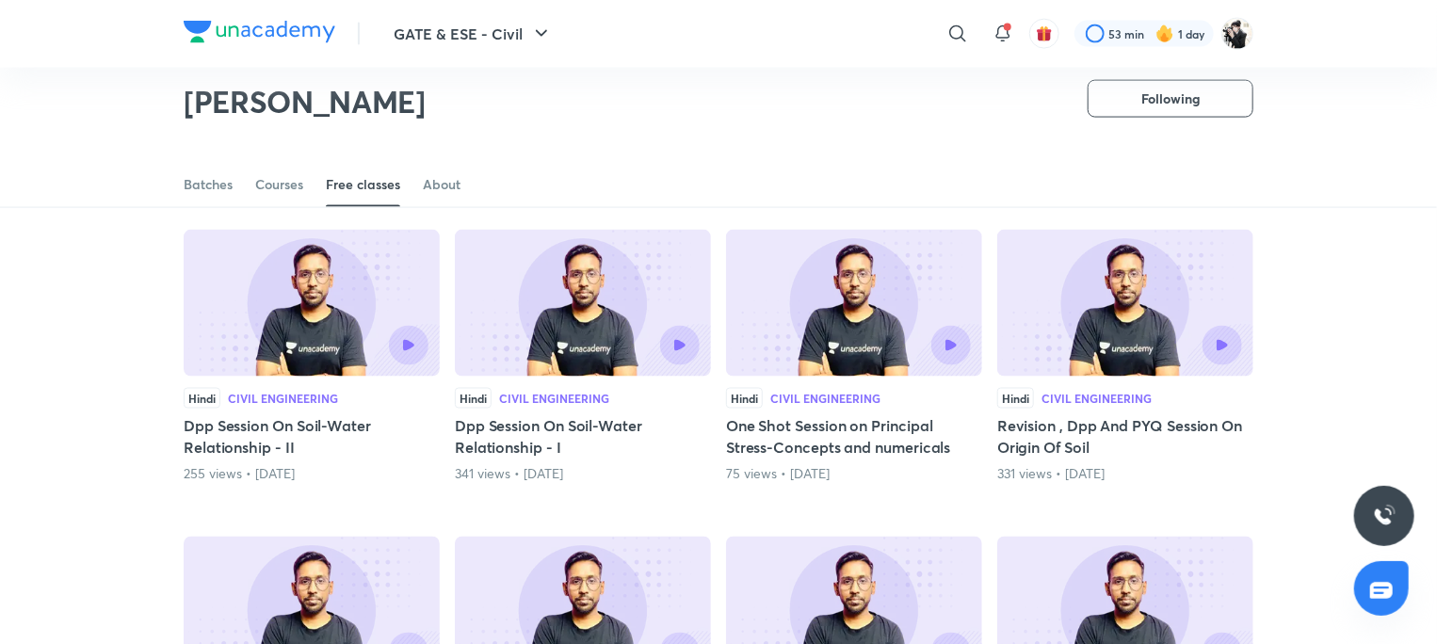
scroll to position [4977, 0]
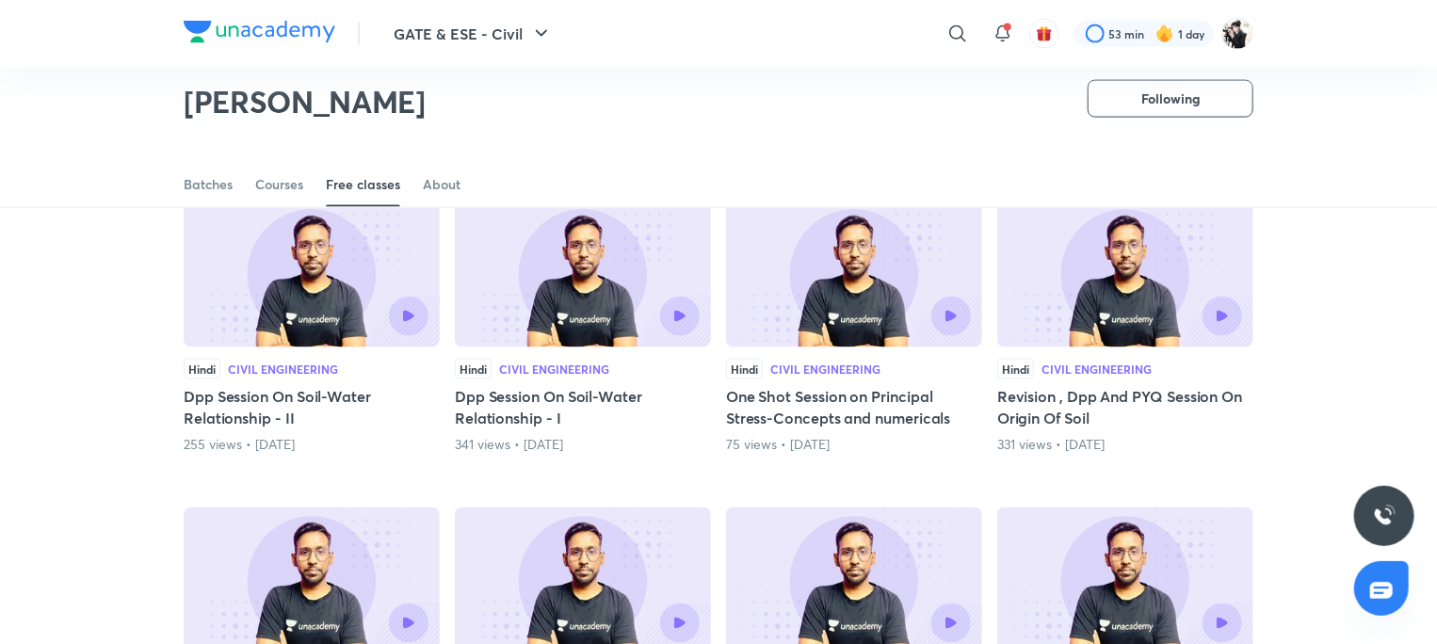
click at [1044, 385] on h5 "Revision , Dpp And PYQ Session On Origin Of Soil" at bounding box center [1125, 407] width 256 height 45
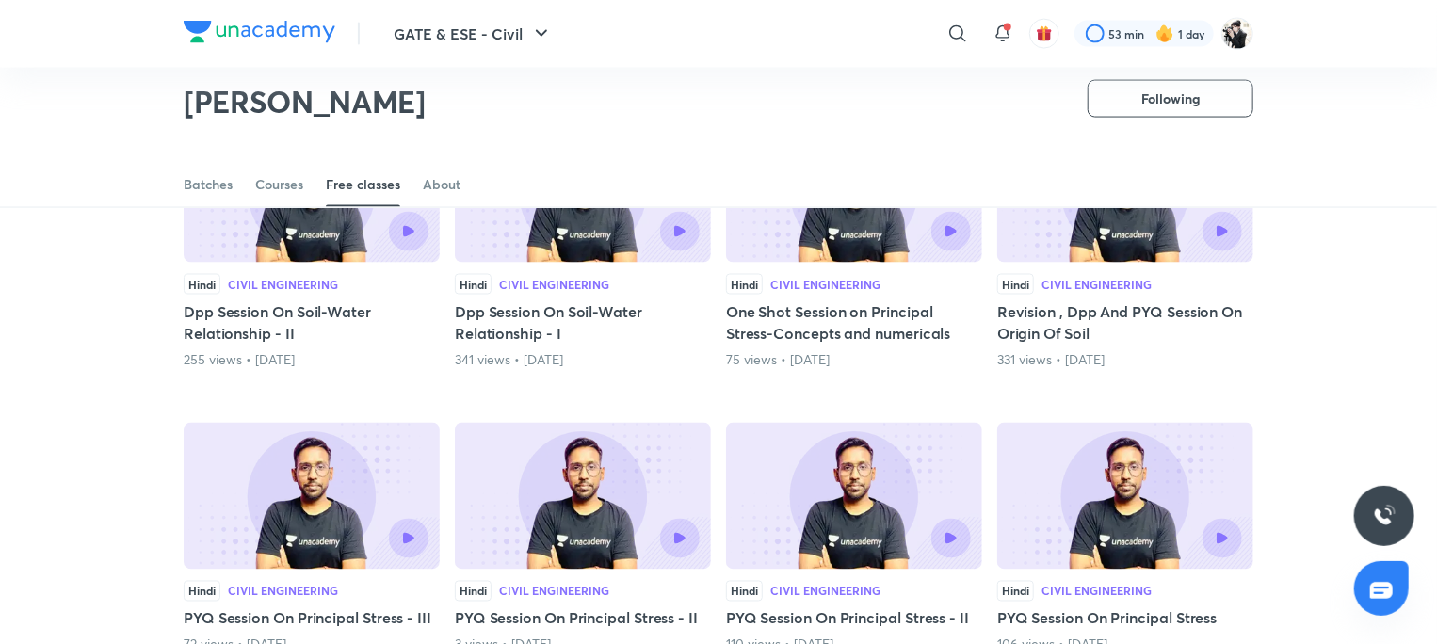
scroll to position [5165, 0]
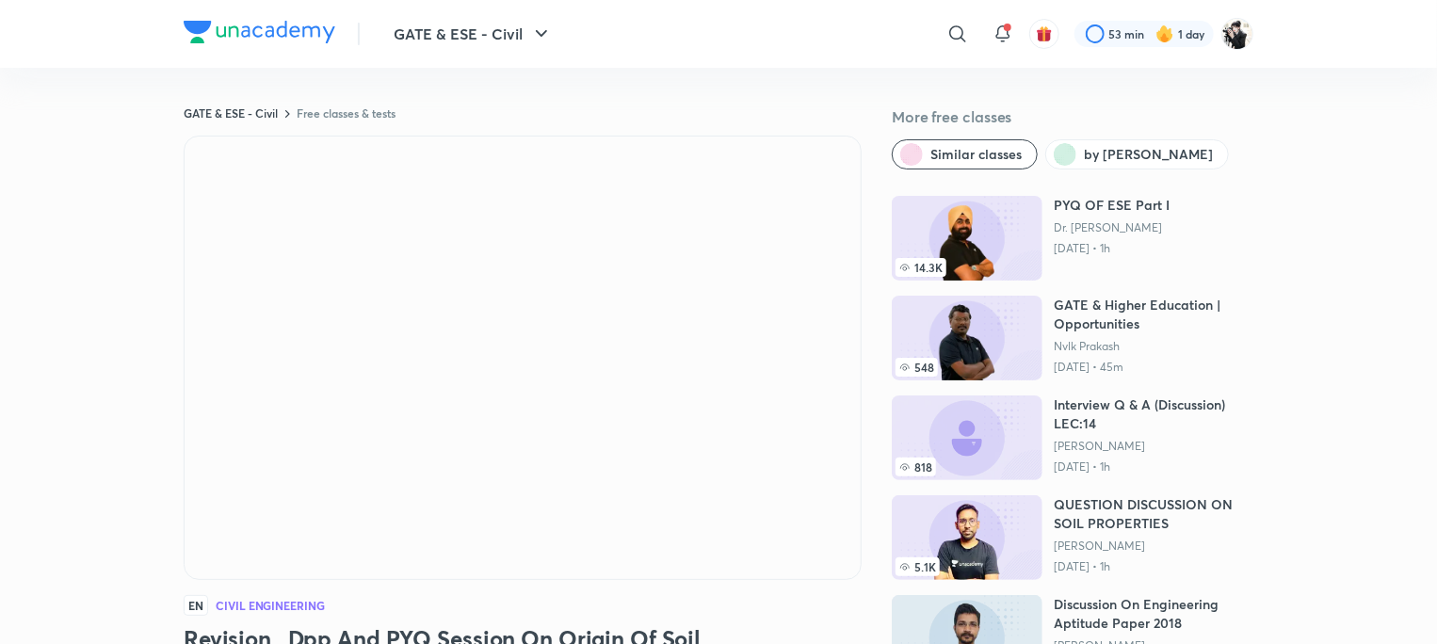
scroll to position [214, 0]
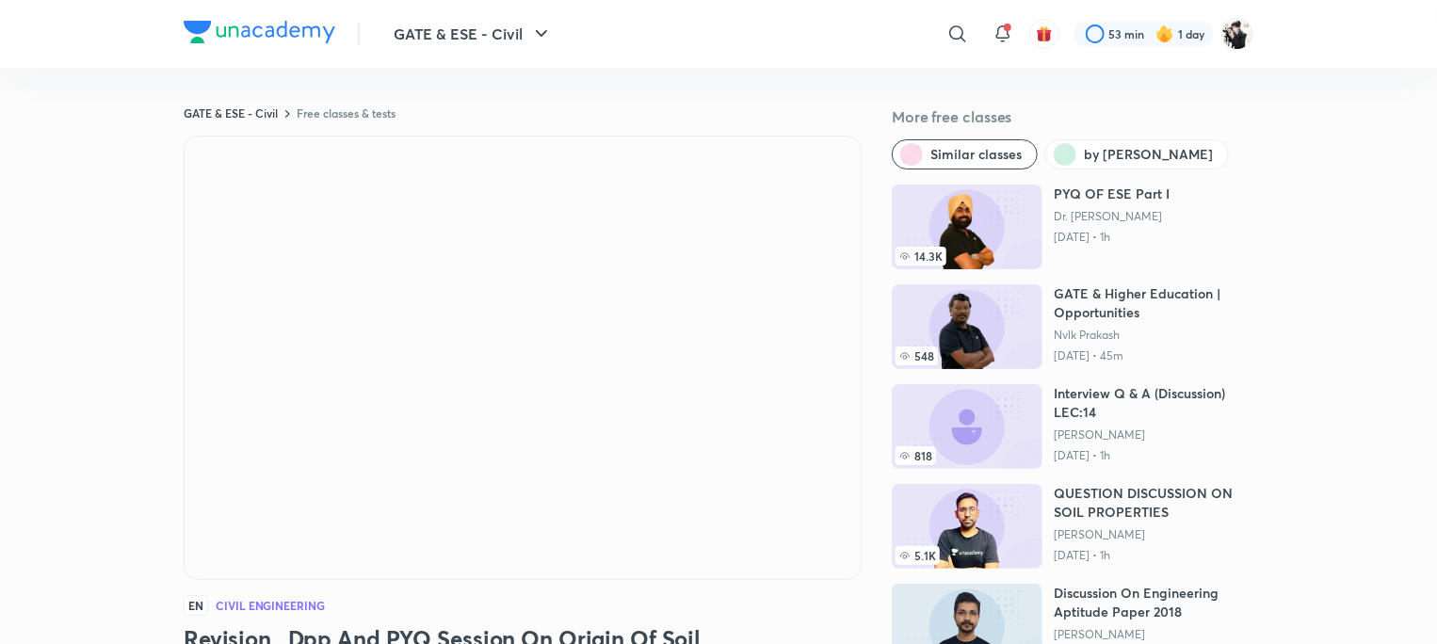
click at [994, 490] on img at bounding box center [967, 526] width 151 height 85
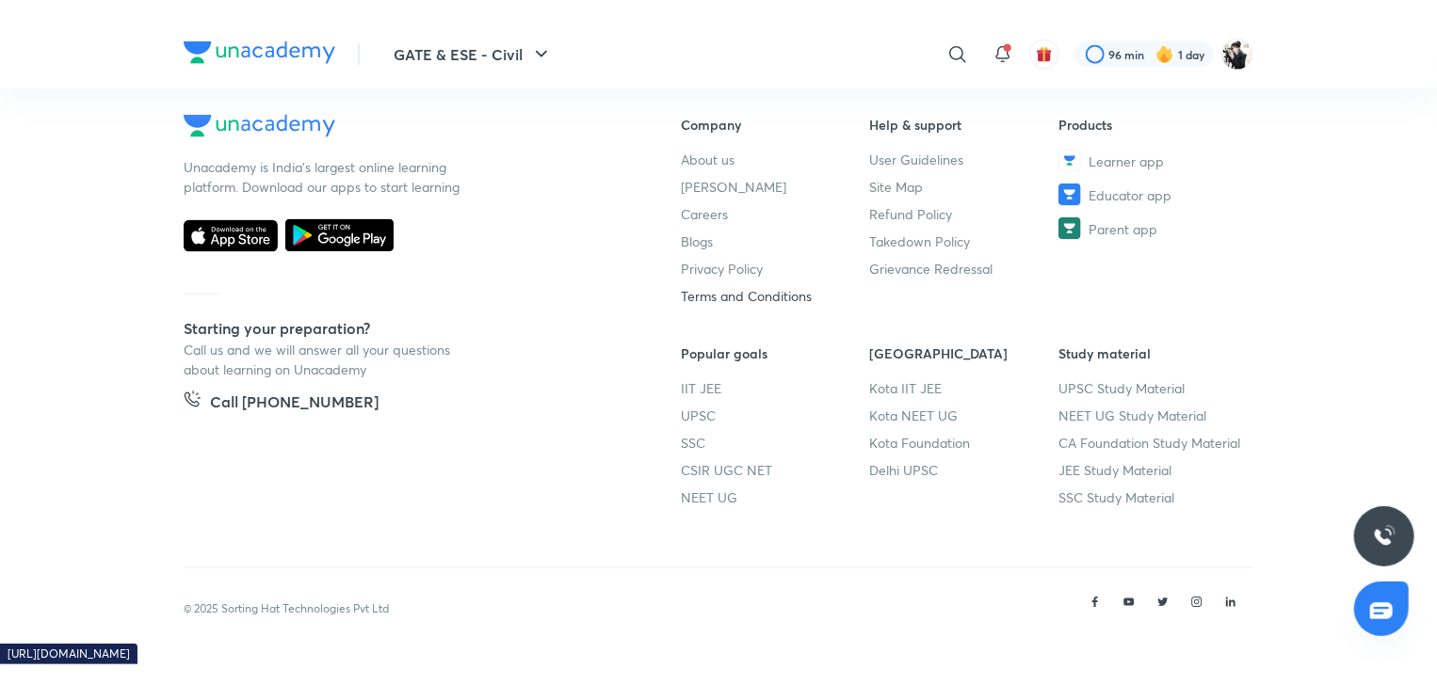
scroll to position [925, 0]
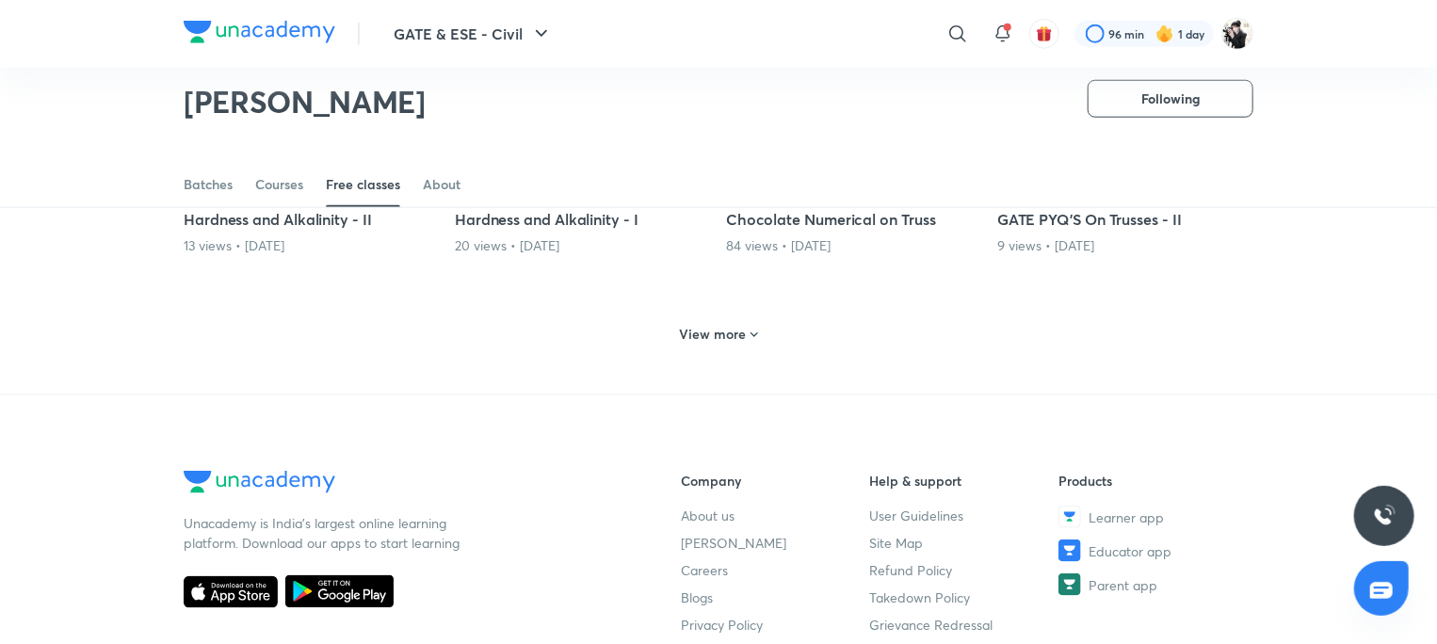
click at [719, 326] on h6 "View more" at bounding box center [713, 334] width 67 height 19
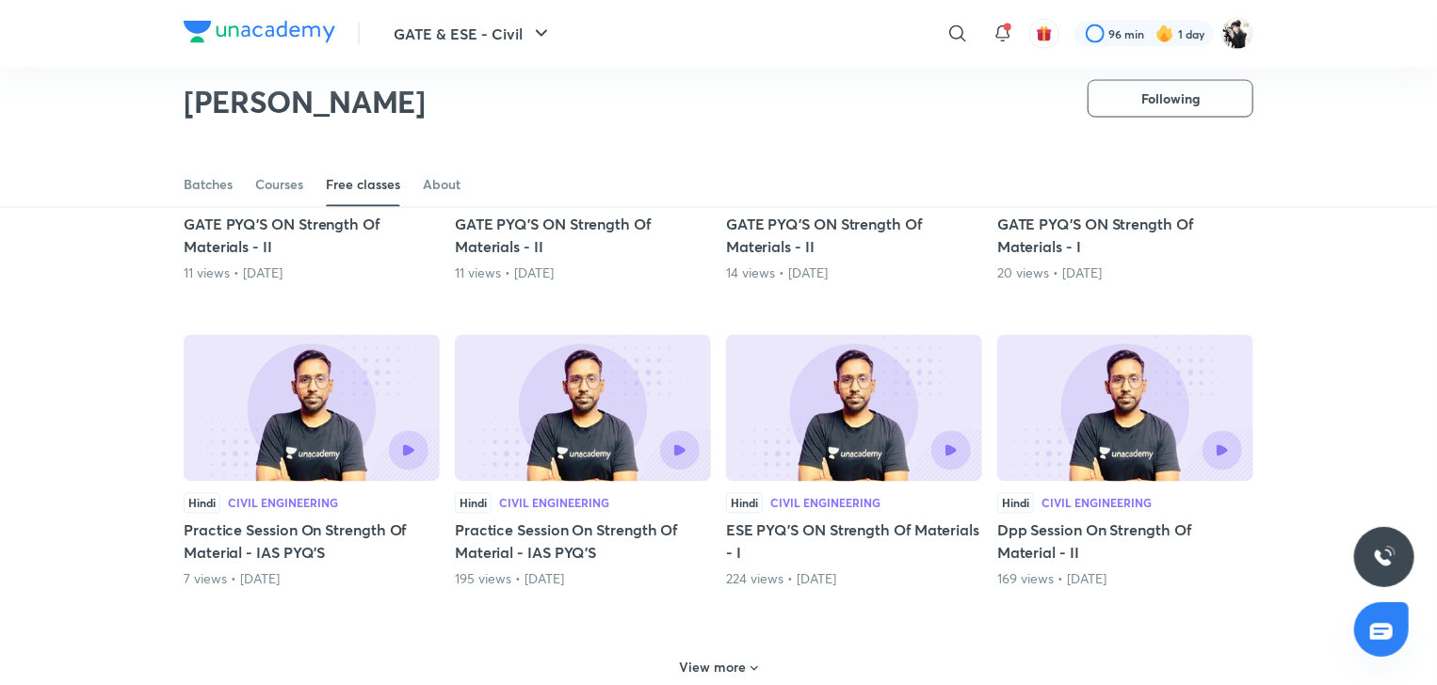
scroll to position [1498, 0]
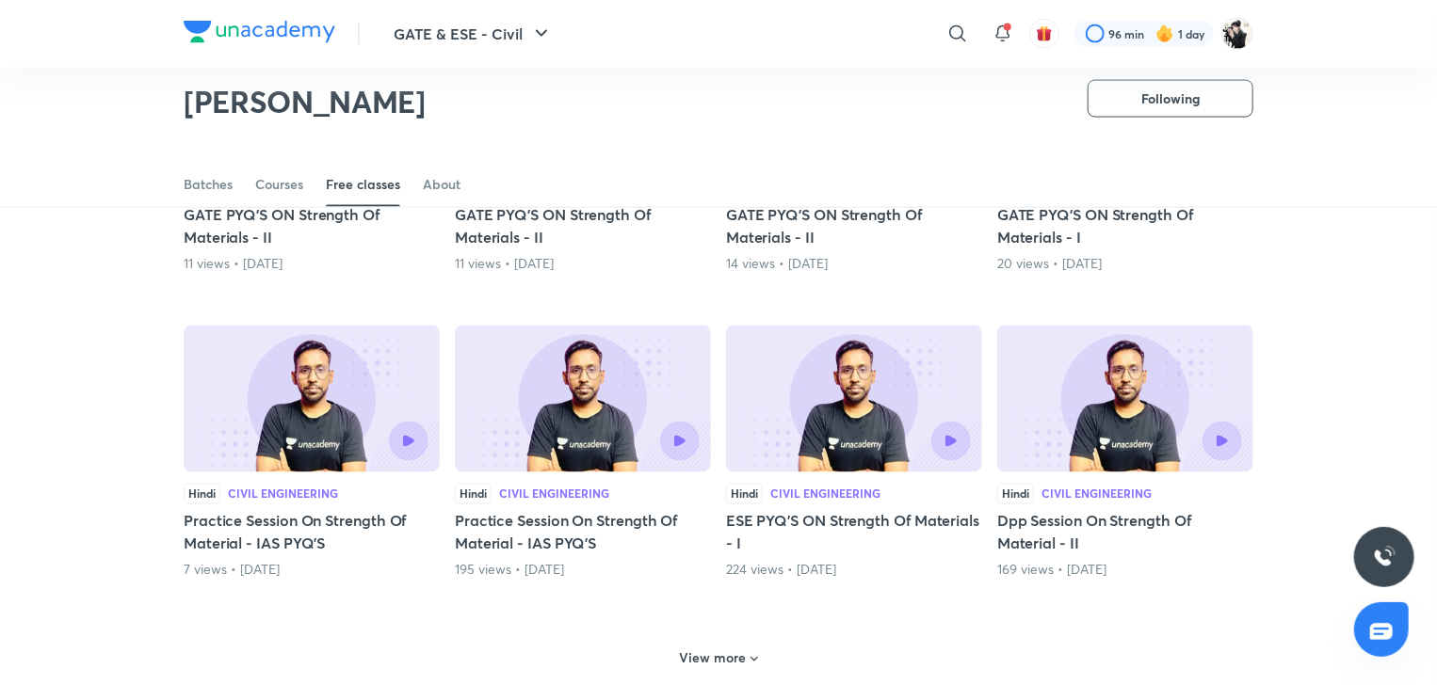
drag, startPoint x: 732, startPoint y: 646, endPoint x: 744, endPoint y: 626, distance: 23.3
click at [734, 643] on div "View more" at bounding box center [718, 659] width 93 height 30
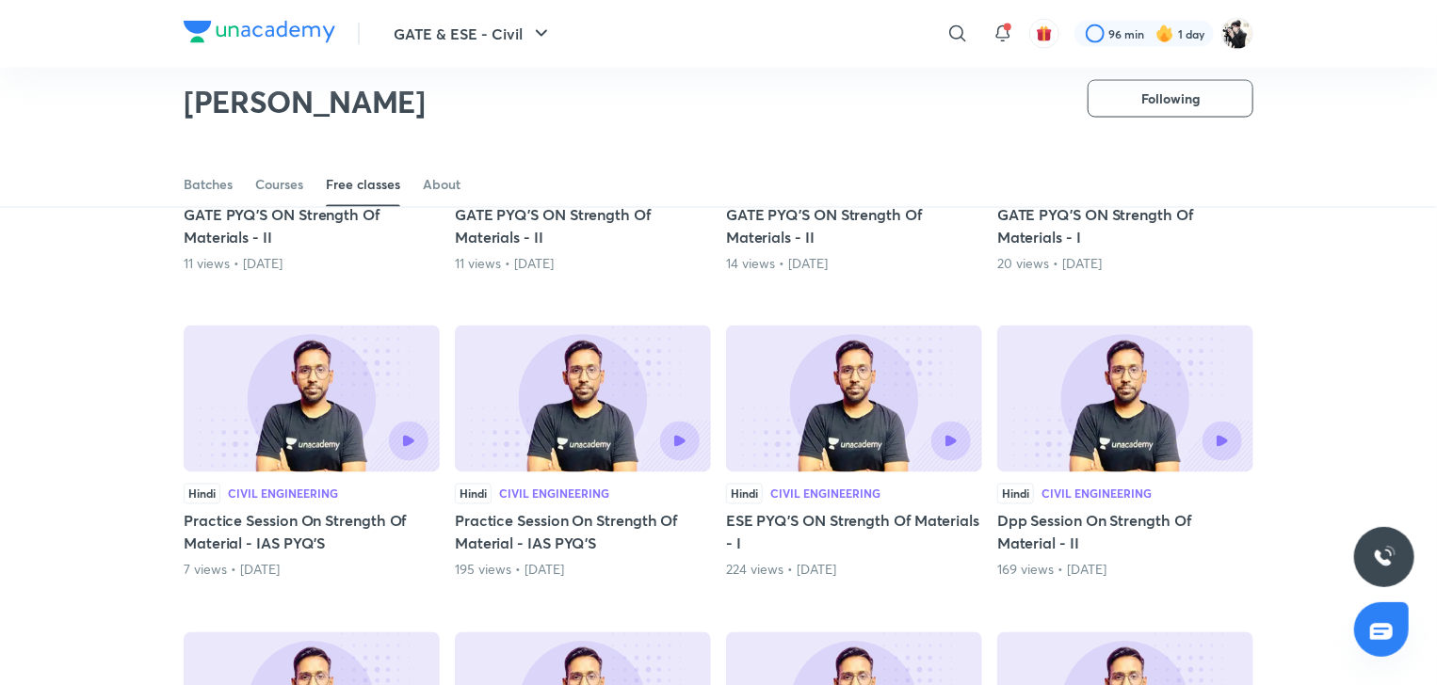
scroll to position [1969, 0]
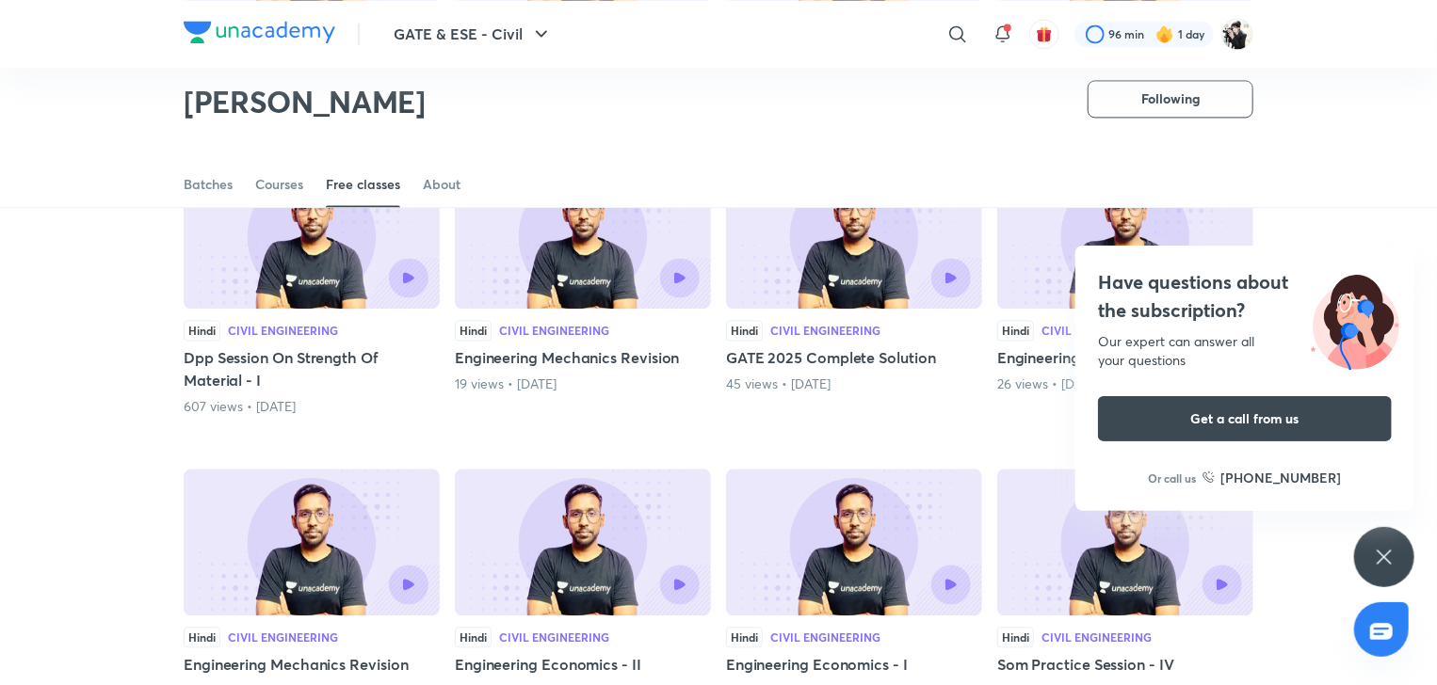
click at [1390, 556] on icon at bounding box center [1384, 557] width 23 height 23
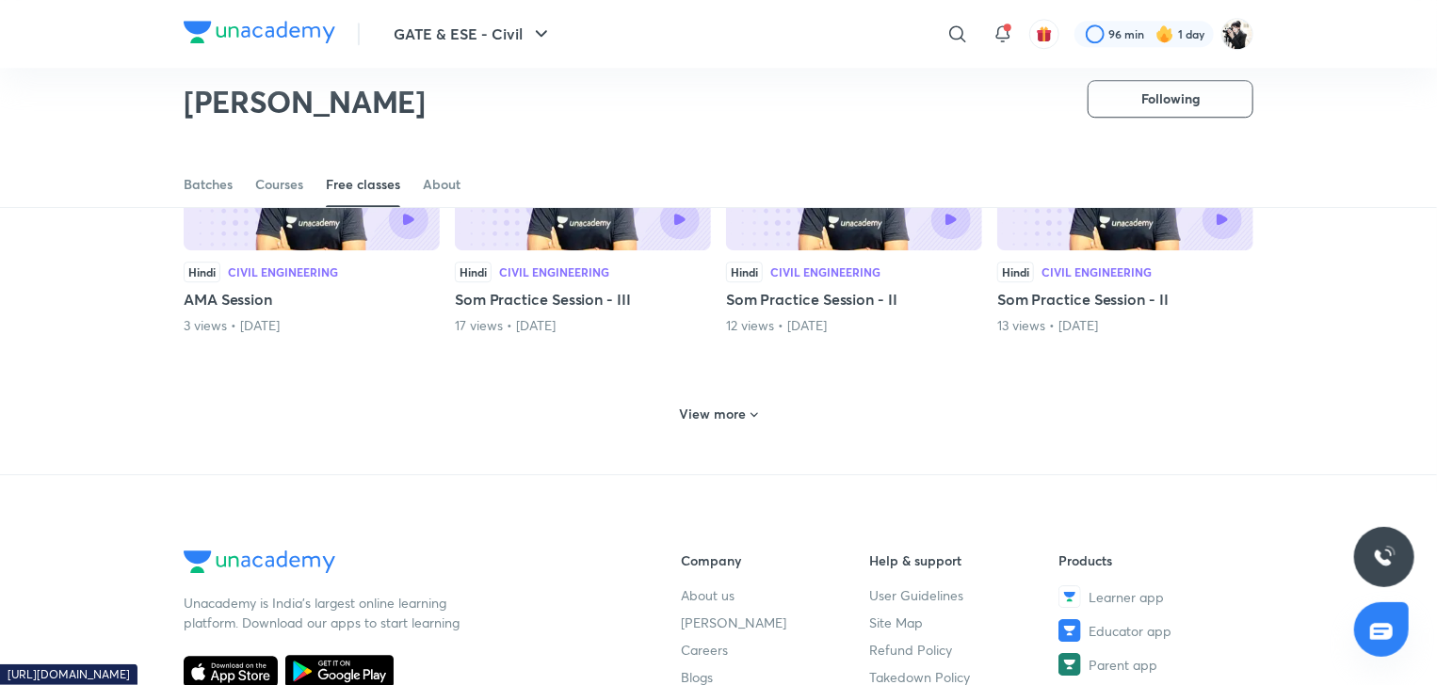
scroll to position [2534, 0]
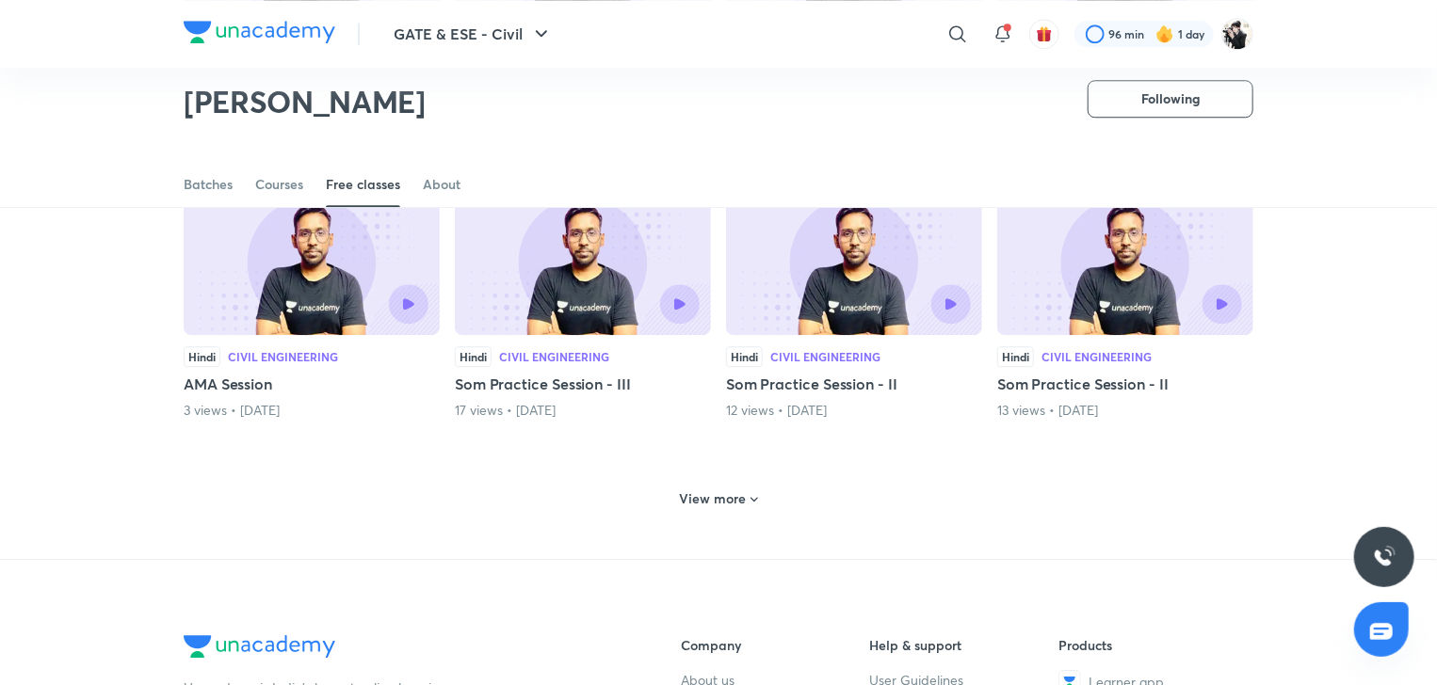
click at [728, 493] on h6 "View more" at bounding box center [713, 499] width 67 height 19
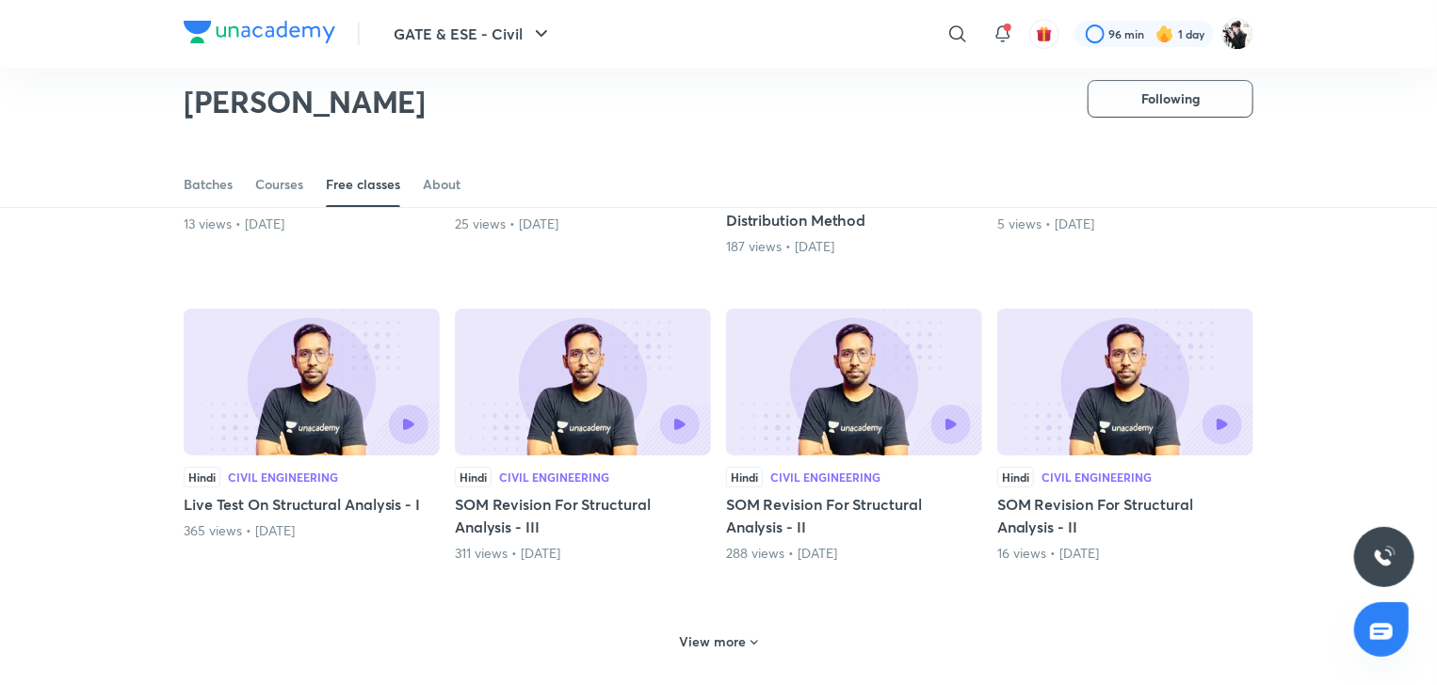
scroll to position [3475, 0]
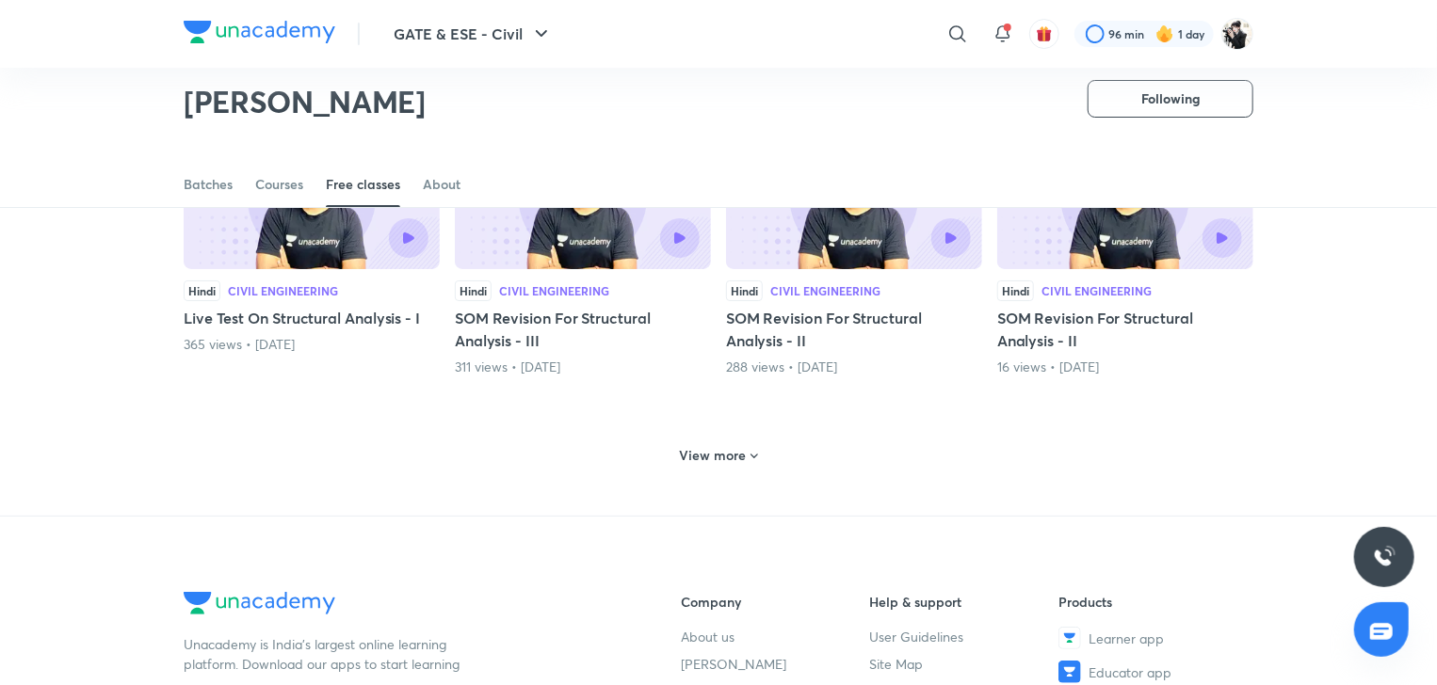
click at [733, 446] on h6 "View more" at bounding box center [713, 455] width 67 height 19
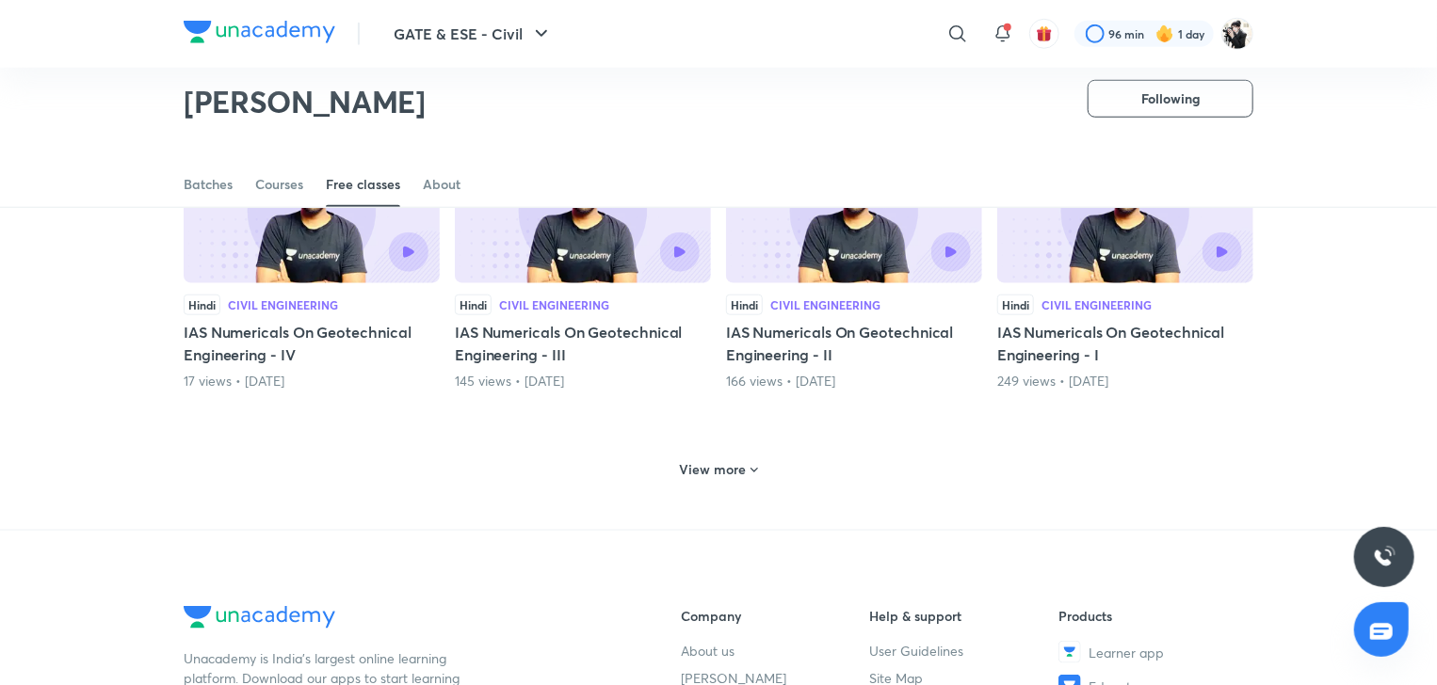
scroll to position [4417, 0]
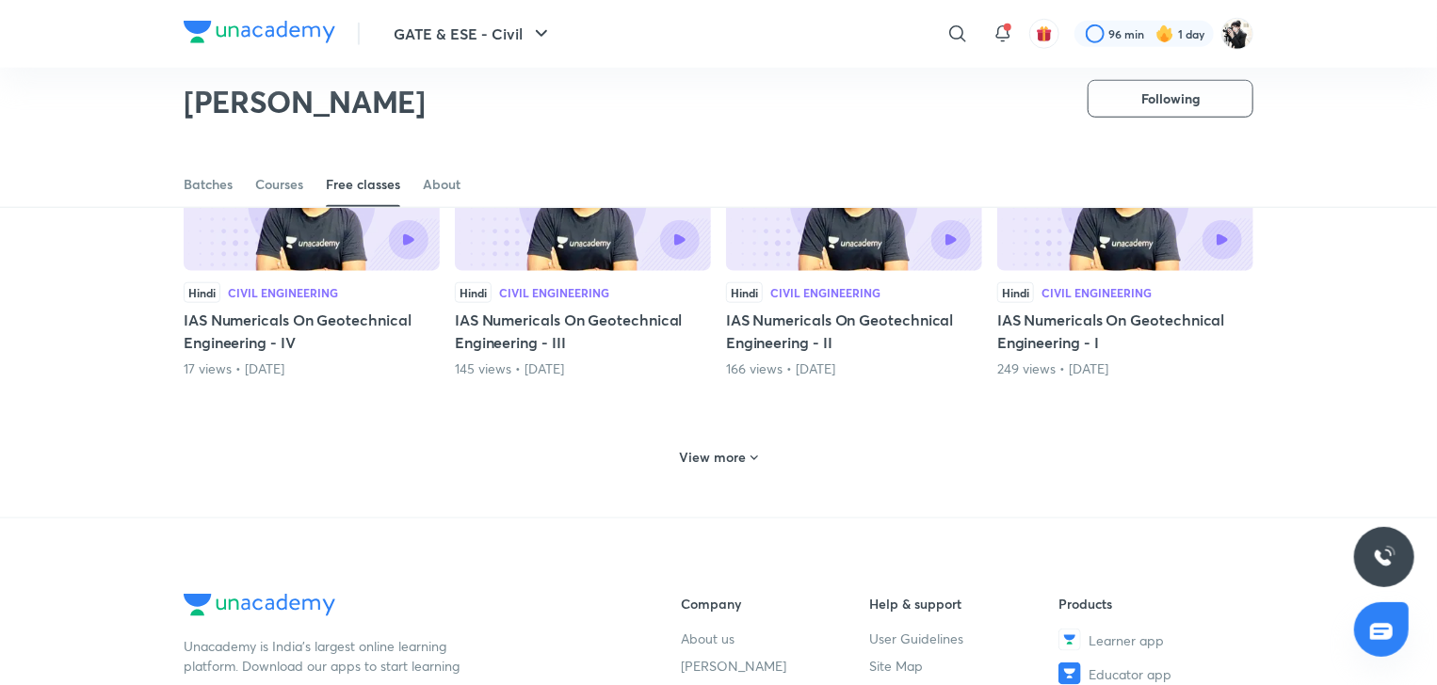
click at [725, 448] on h6 "View more" at bounding box center [713, 457] width 67 height 19
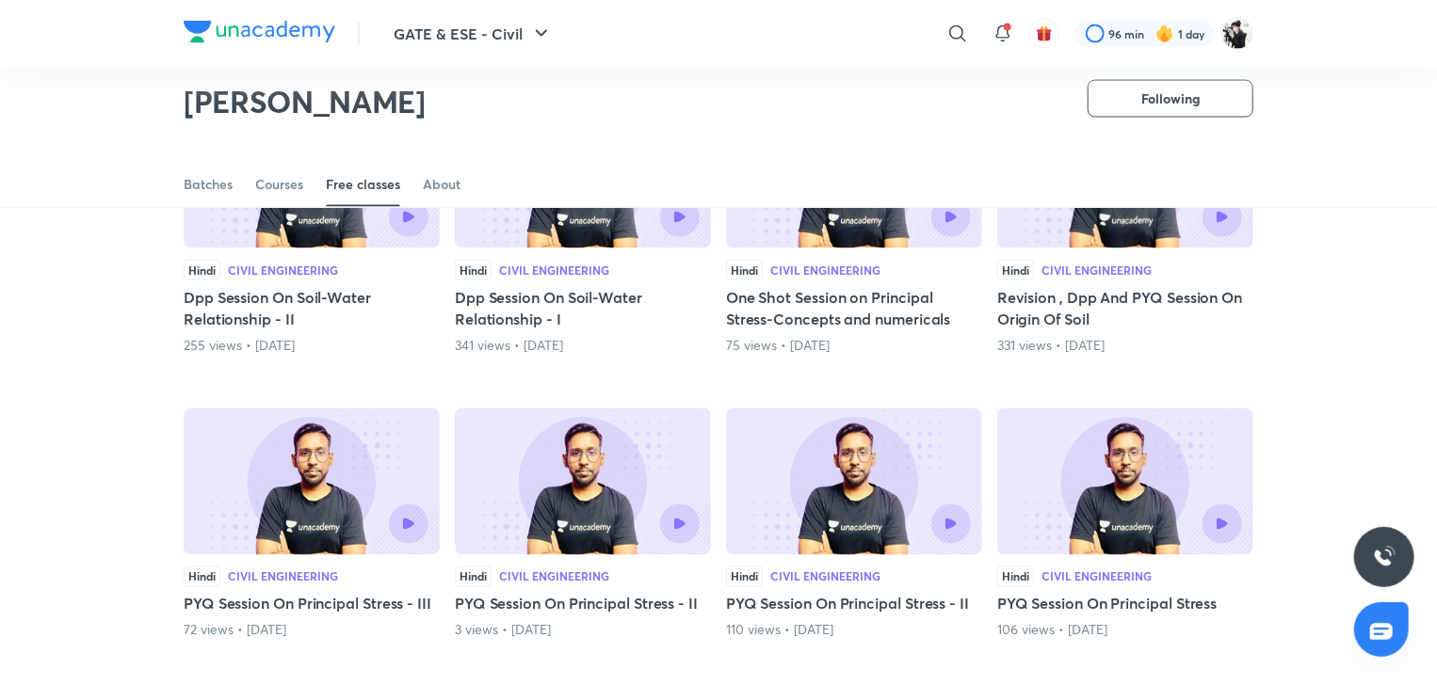
scroll to position [5170, 0]
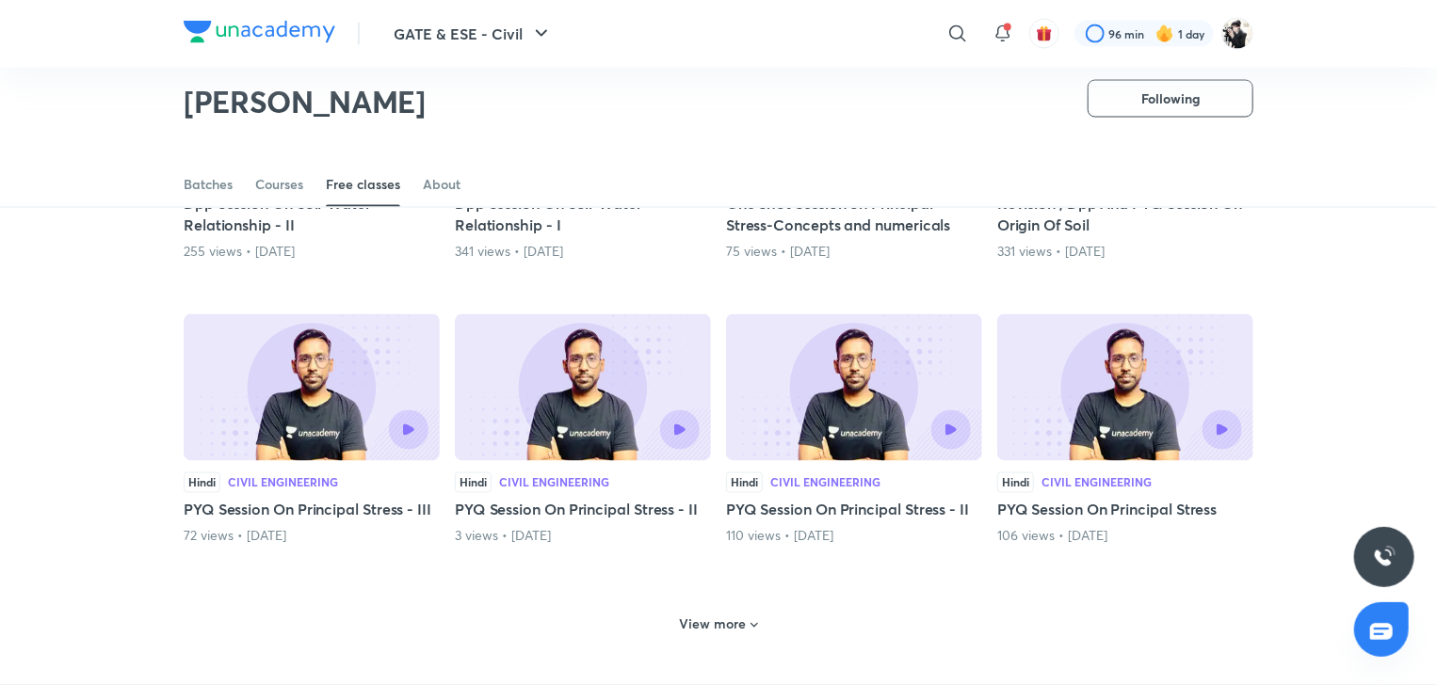
click at [743, 610] on div "View more" at bounding box center [718, 625] width 93 height 30
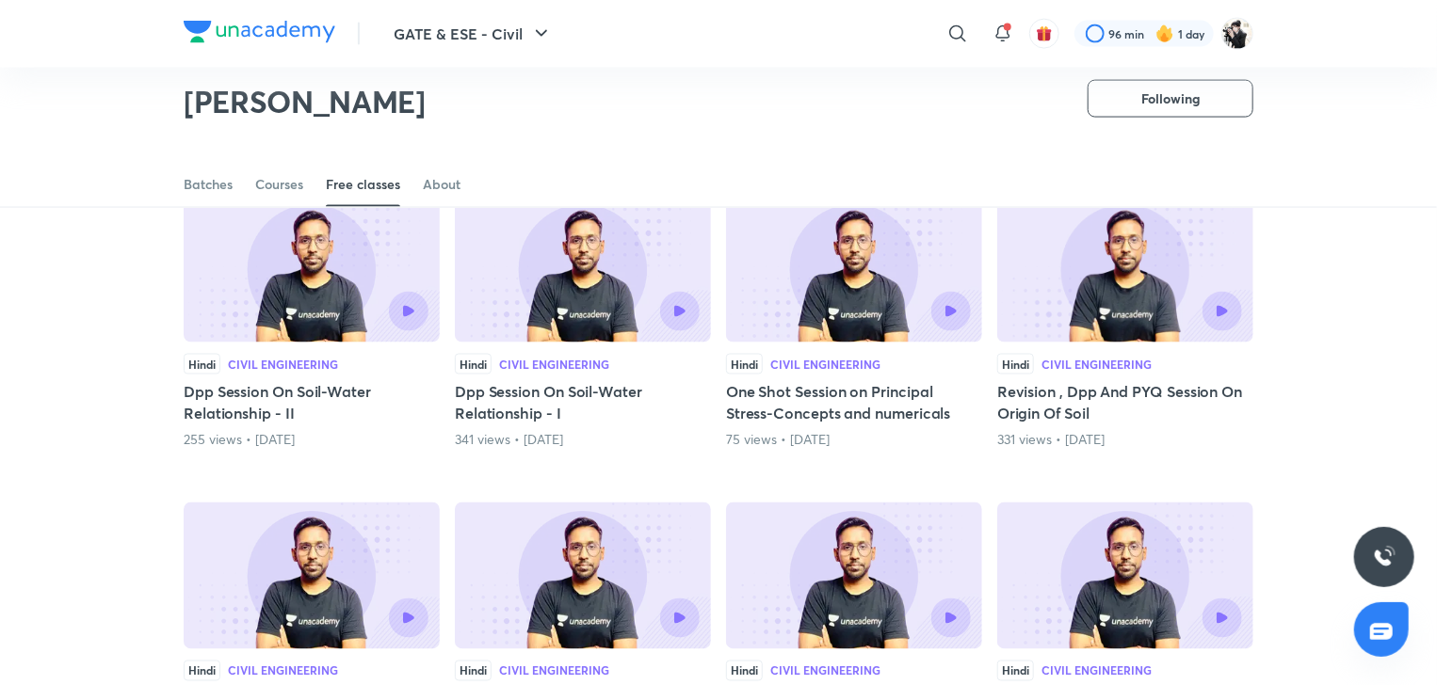
scroll to position [4888, 0]
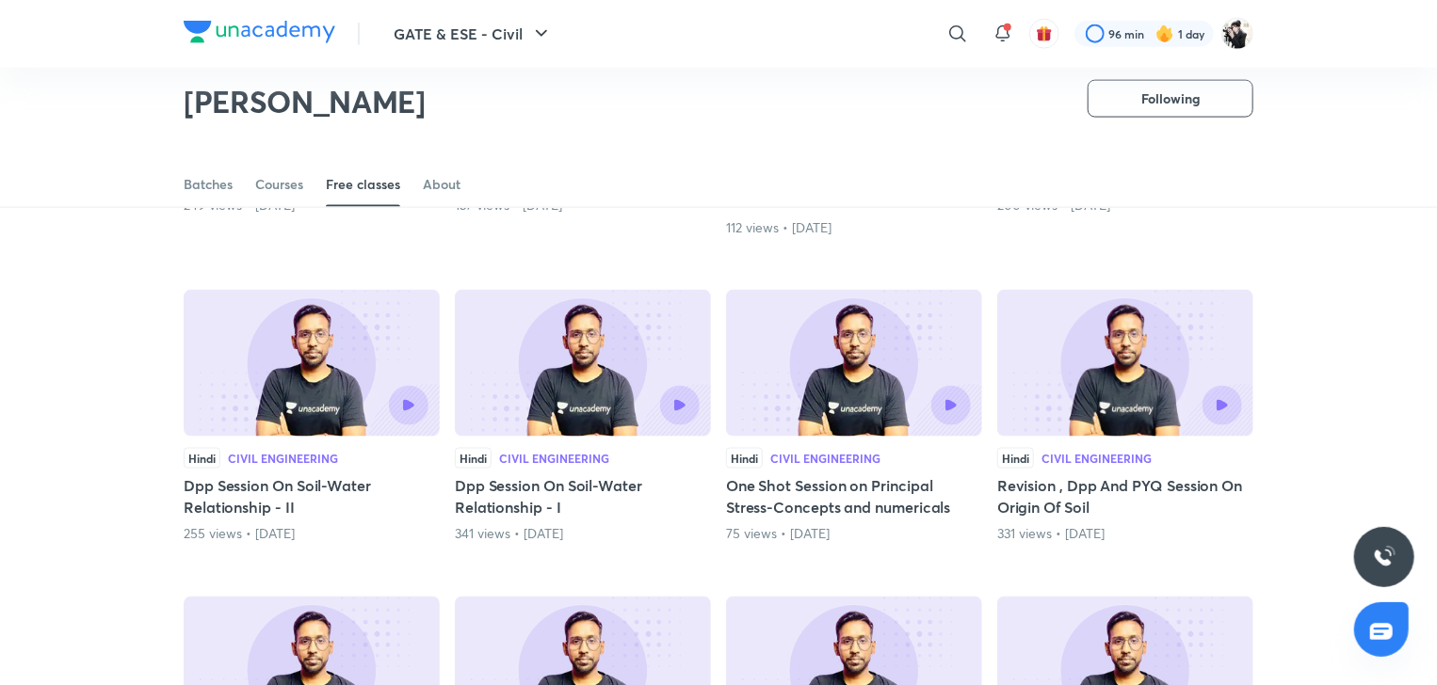
click at [584, 475] on h5 "Dpp Session On Soil-Water Relationship - I" at bounding box center [583, 497] width 256 height 45
